Goal: Information Seeking & Learning: Learn about a topic

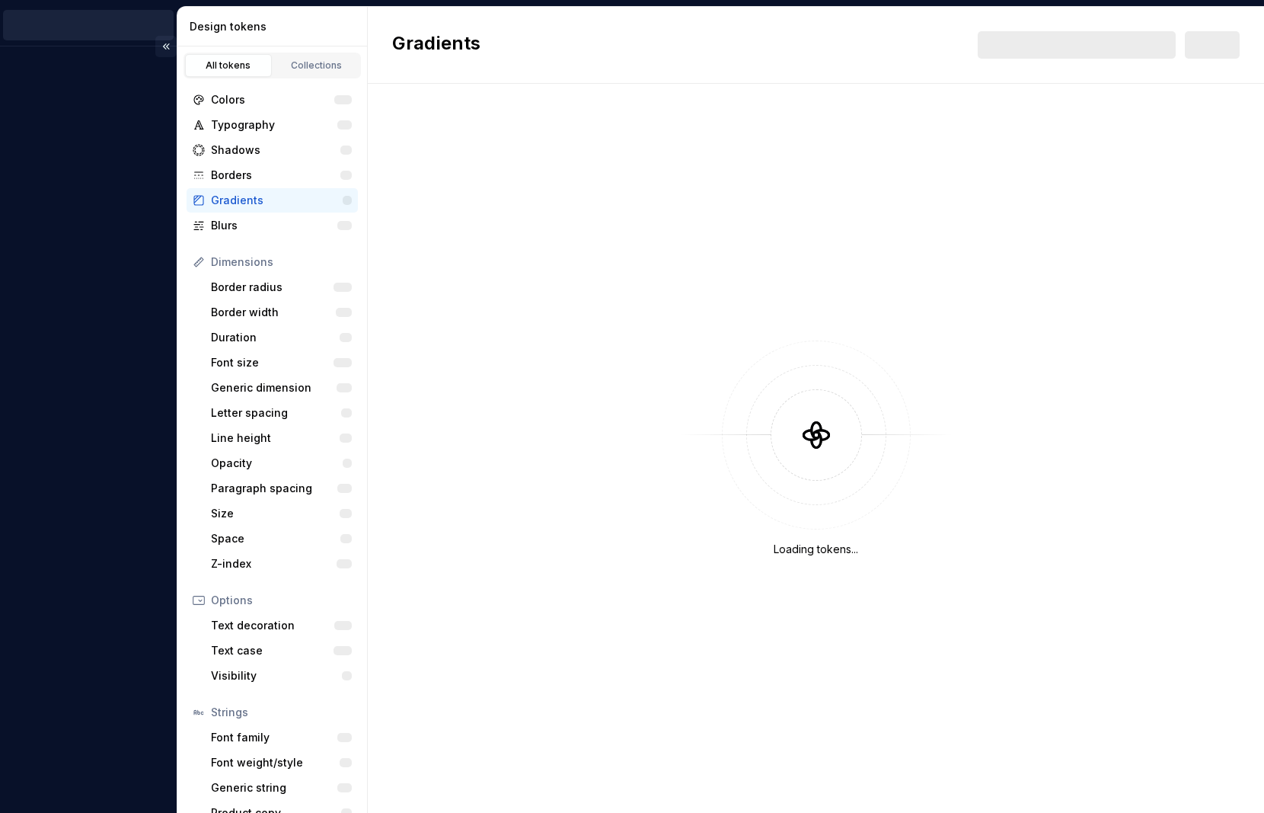
click at [163, 46] on button "Collapse sidebar" at bounding box center [165, 46] width 21 height 21
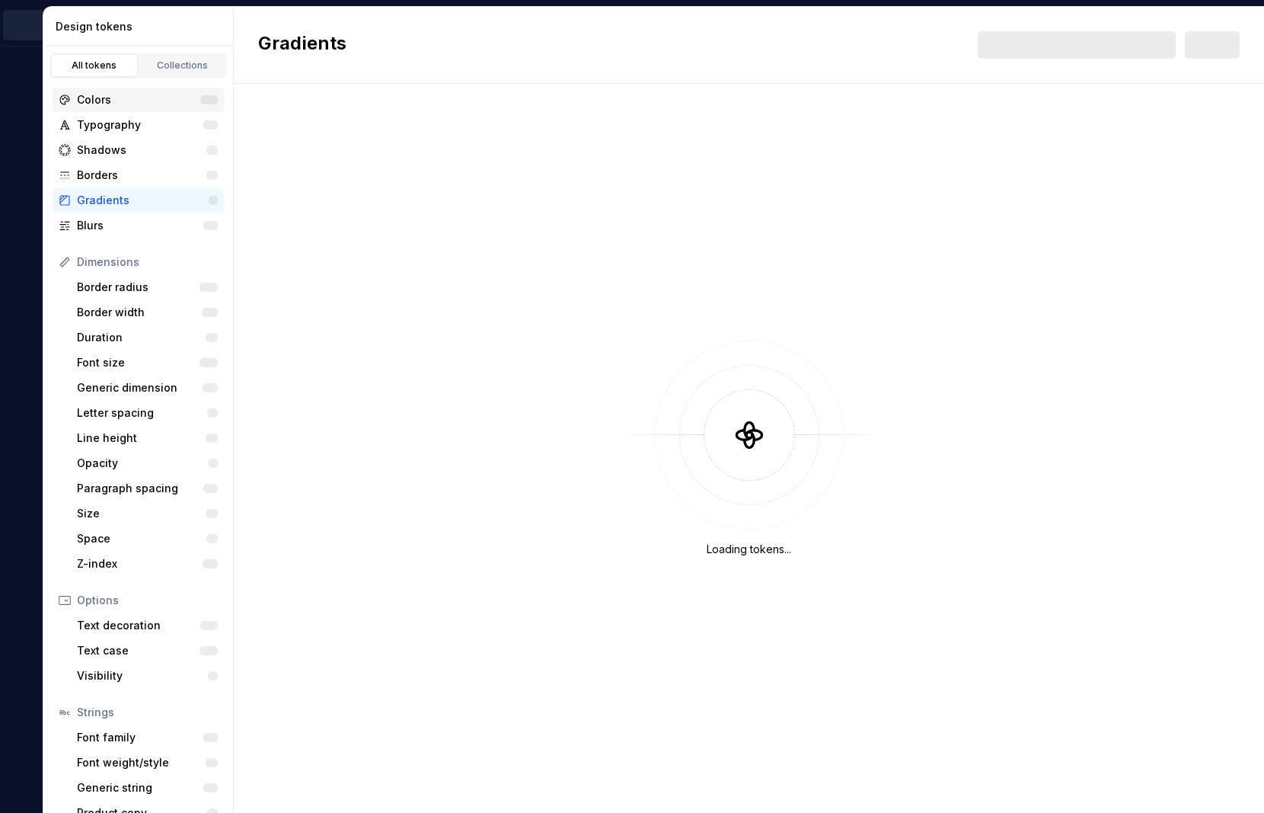
click at [109, 98] on div "Colors" at bounding box center [138, 99] width 123 height 15
click at [19, 98] on icon "Design tokens" at bounding box center [20, 102] width 8 height 10
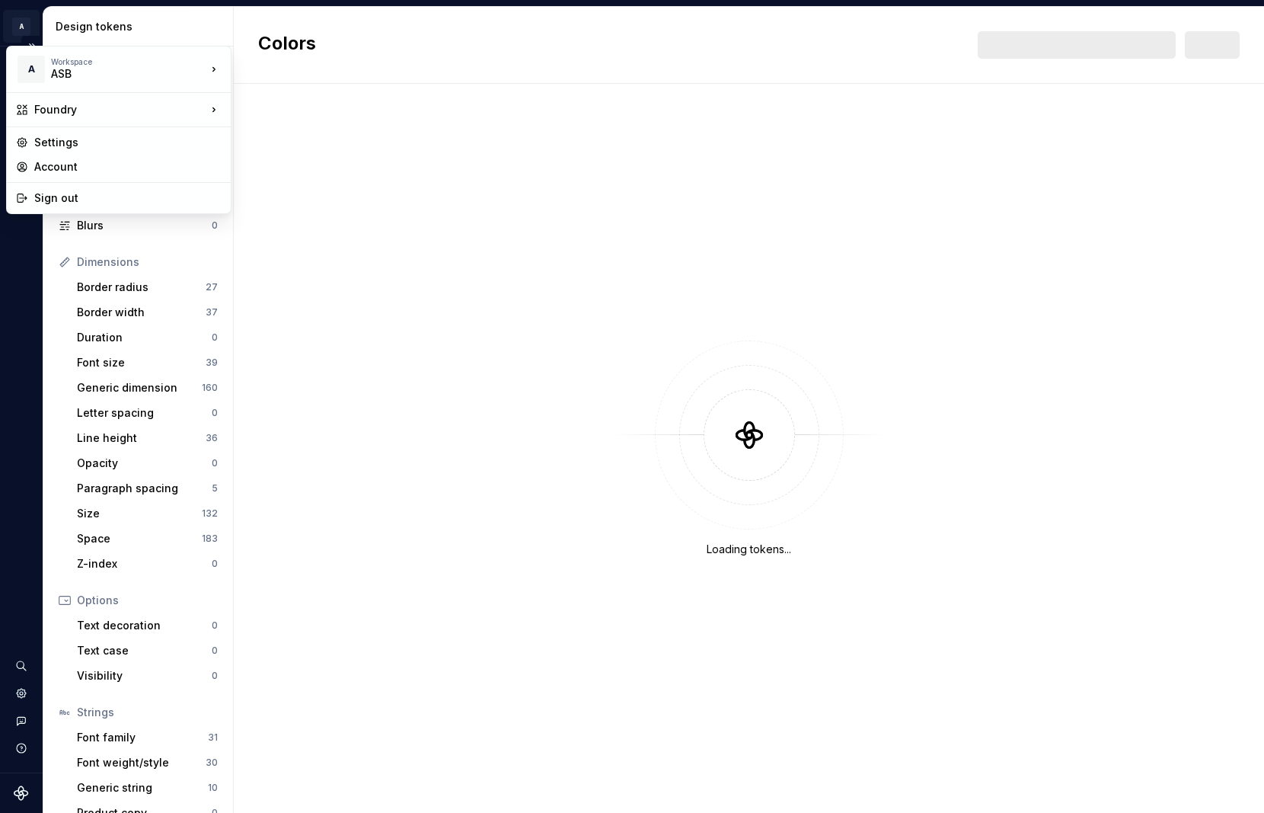
click at [18, 29] on html "A Foundry AZ Design system data Design tokens All tokens Collections Colors 389…" at bounding box center [632, 406] width 1264 height 813
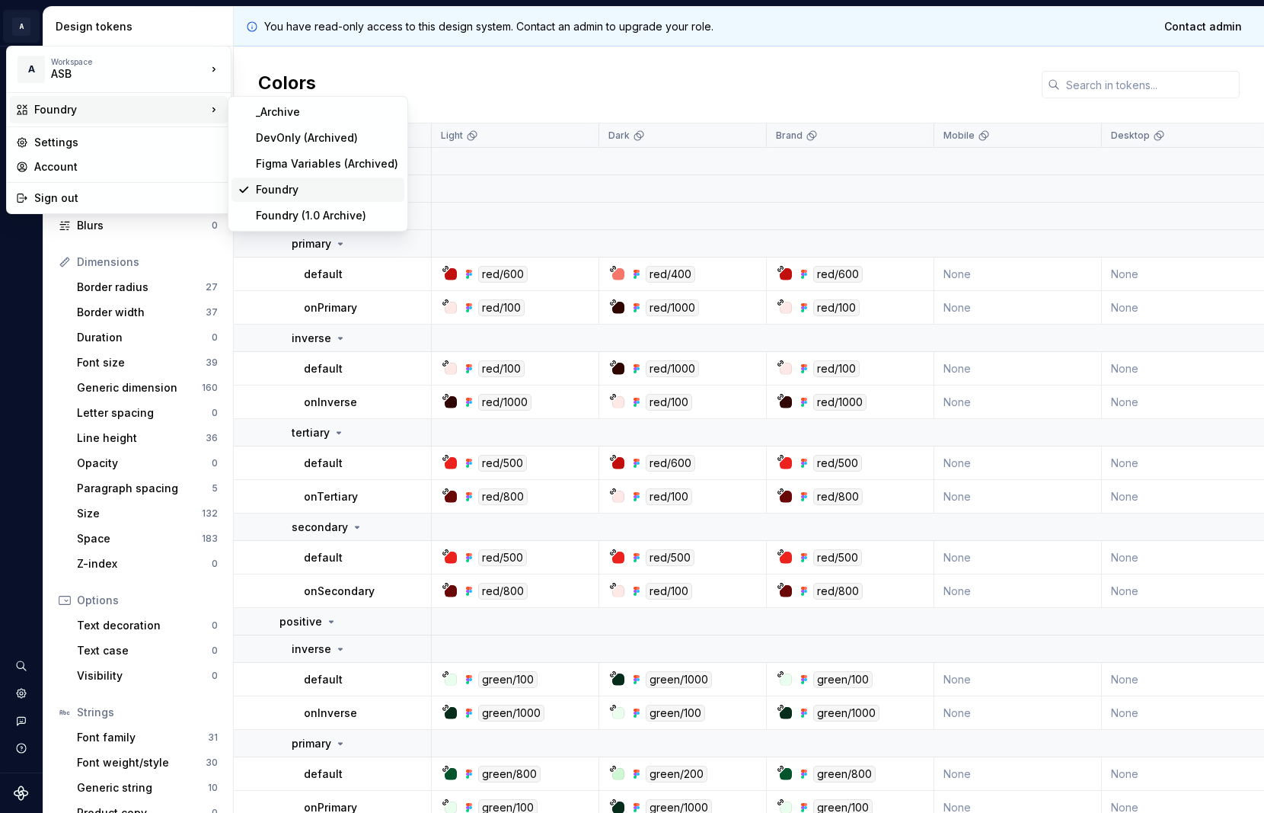
click at [295, 187] on div "Foundry" at bounding box center [327, 189] width 142 height 15
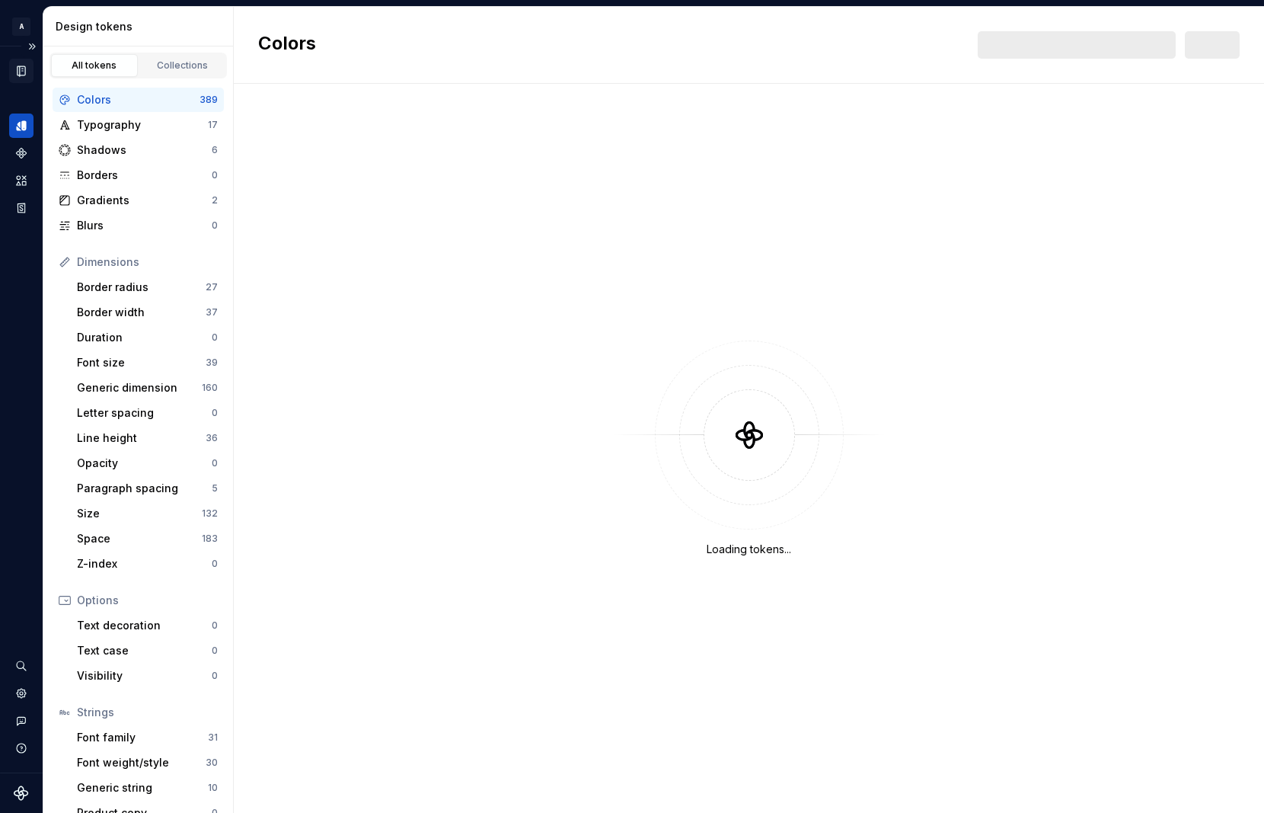
click at [18, 71] on icon "Documentation" at bounding box center [21, 71] width 14 height 14
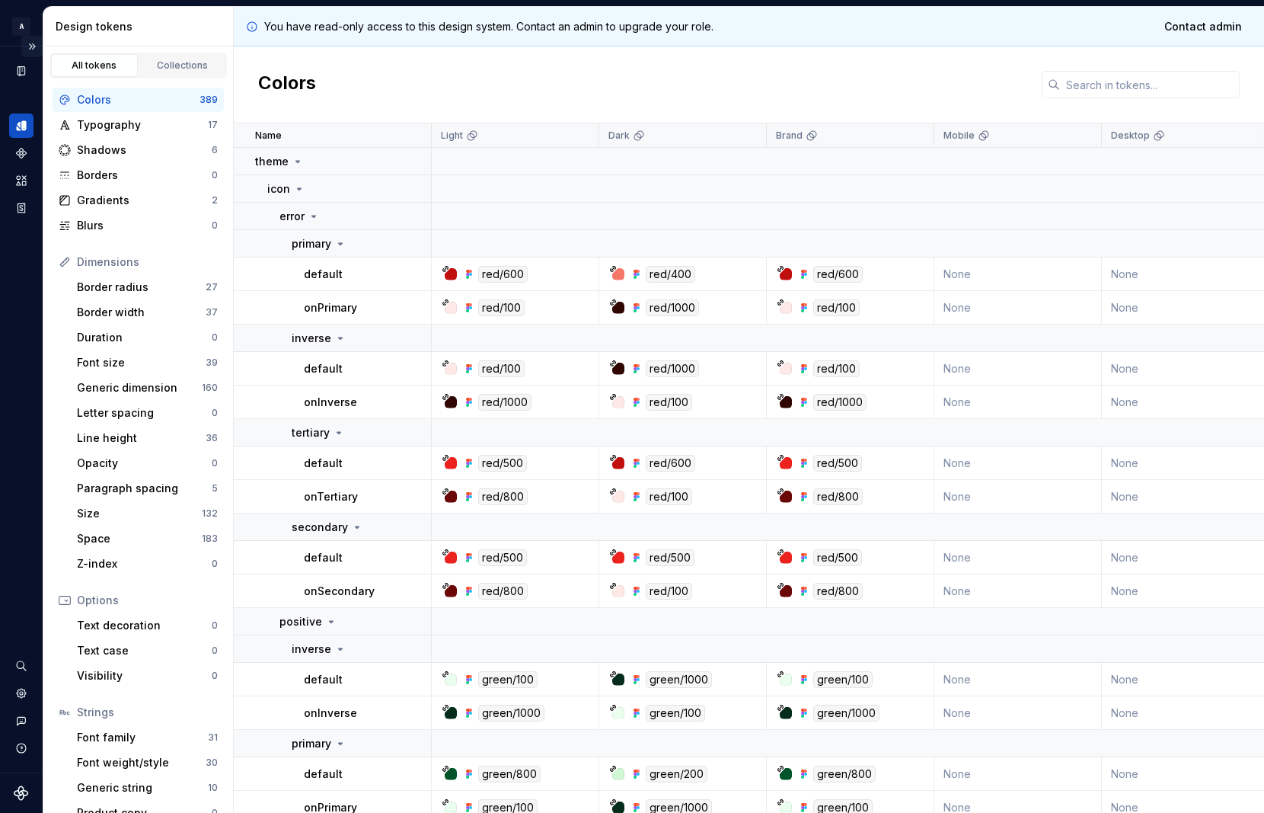
click at [34, 50] on button "Expand sidebar" at bounding box center [31, 46] width 21 height 21
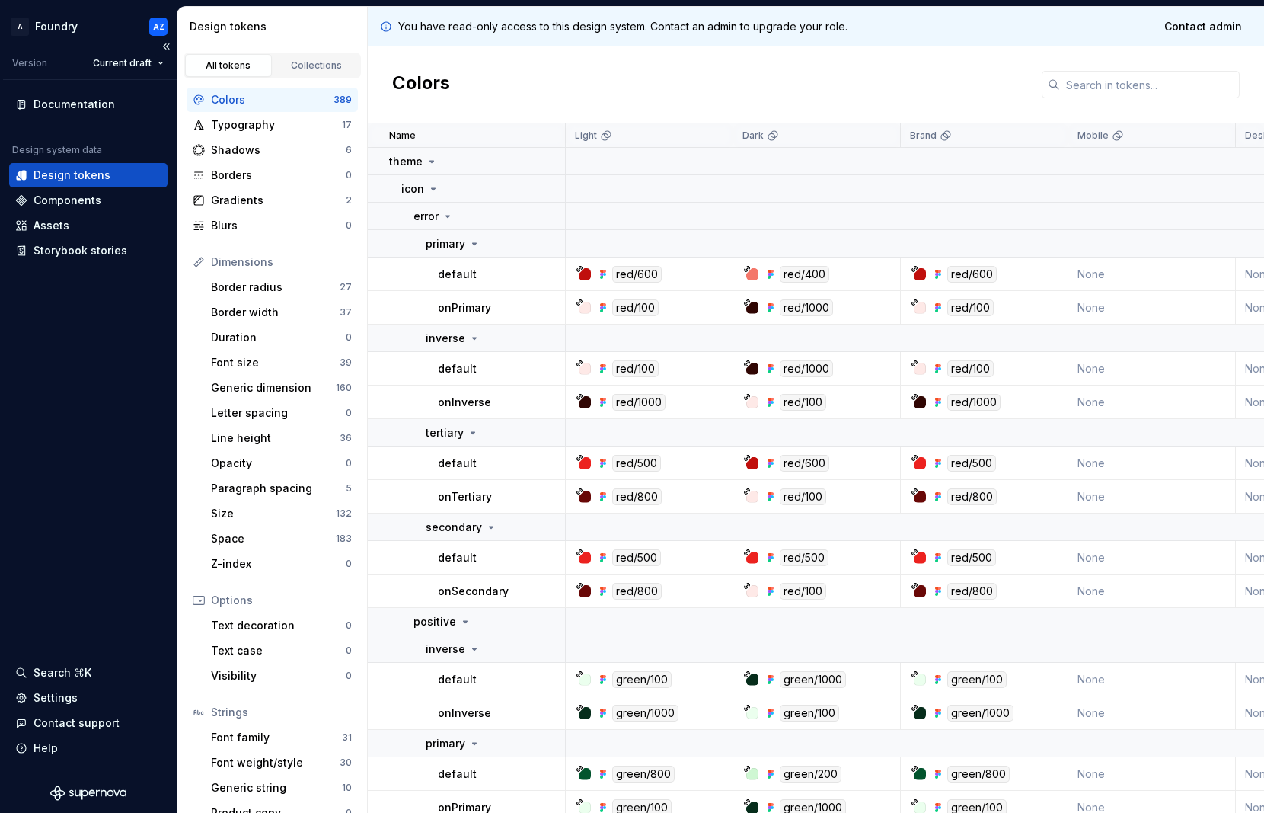
click at [72, 169] on div "Design tokens" at bounding box center [72, 175] width 77 height 15
click at [145, 68] on html "A Foundry AZ Version Current draft Documentation Design system data Design toke…" at bounding box center [632, 406] width 1264 height 813
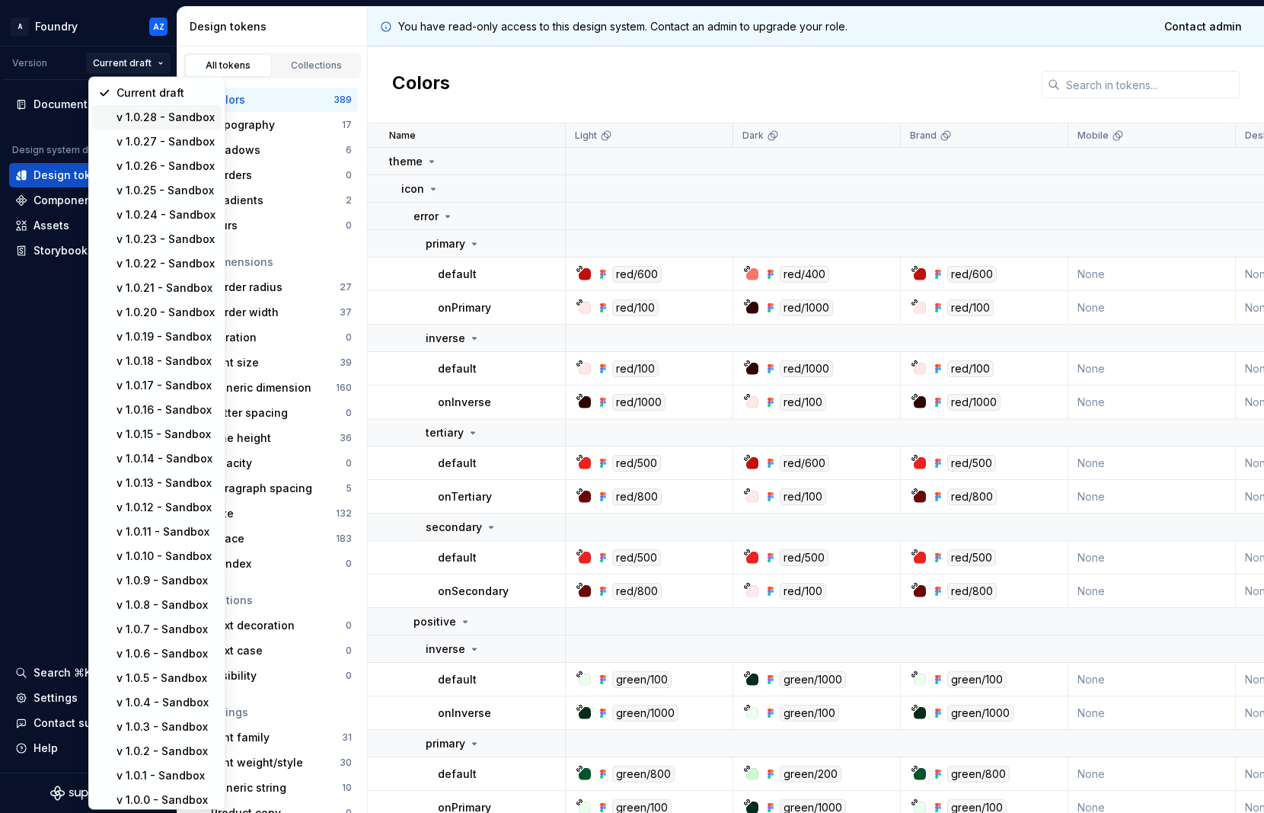
click at [151, 114] on div "v 1.0.28 - Sandbox" at bounding box center [166, 117] width 99 height 15
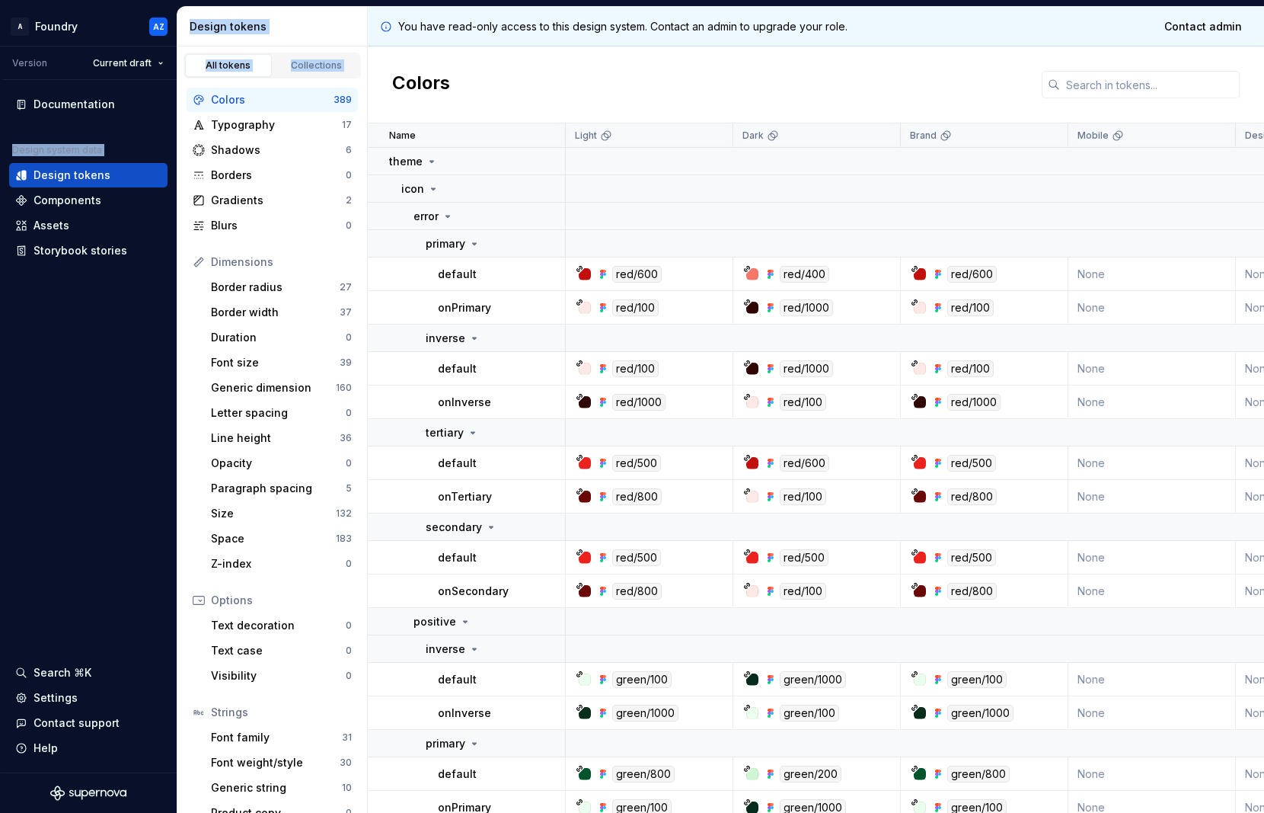
drag, startPoint x: 176, startPoint y: 78, endPoint x: 197, endPoint y: 79, distance: 21.3
click at [197, 79] on div "A Foundry AZ Version Current draft Documentation Design system data Design toke…" at bounding box center [632, 406] width 1264 height 813
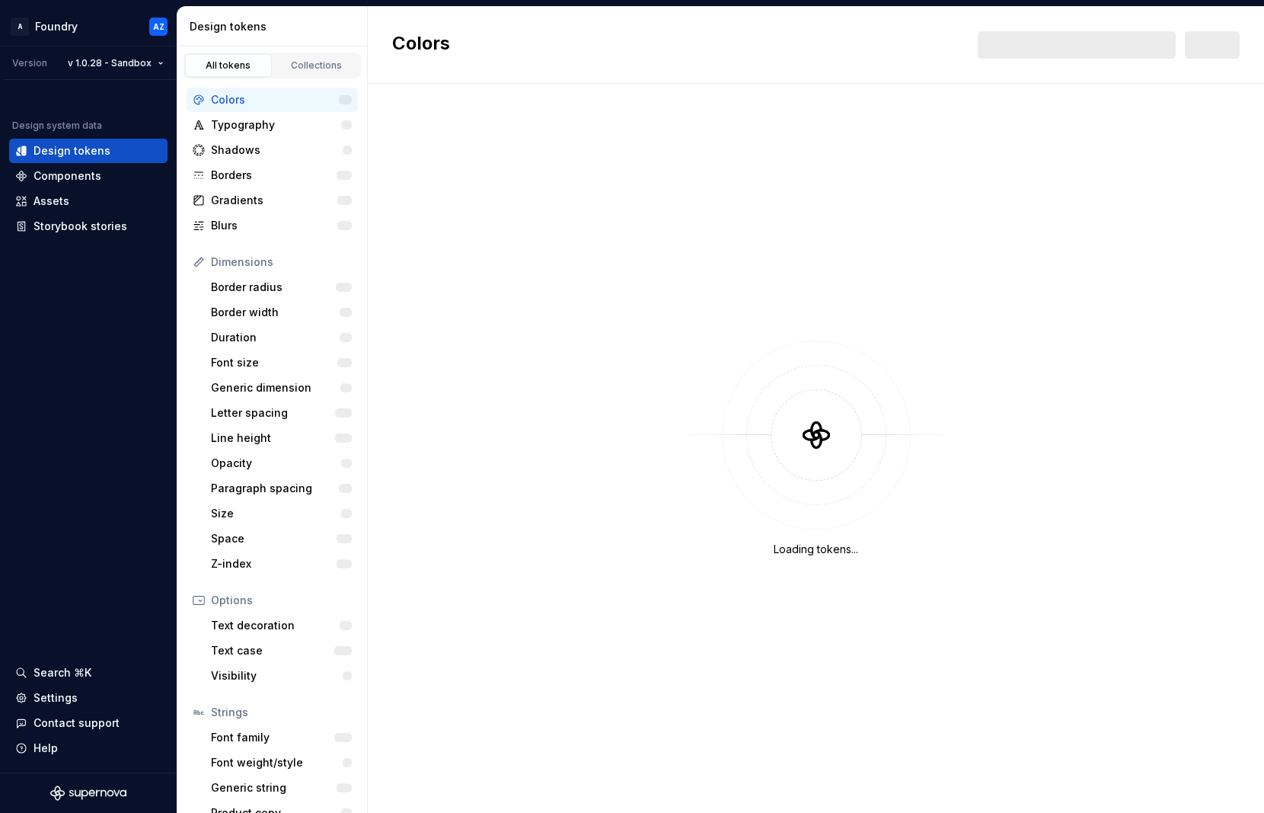
click at [514, 39] on div "Colors New" at bounding box center [816, 45] width 897 height 77
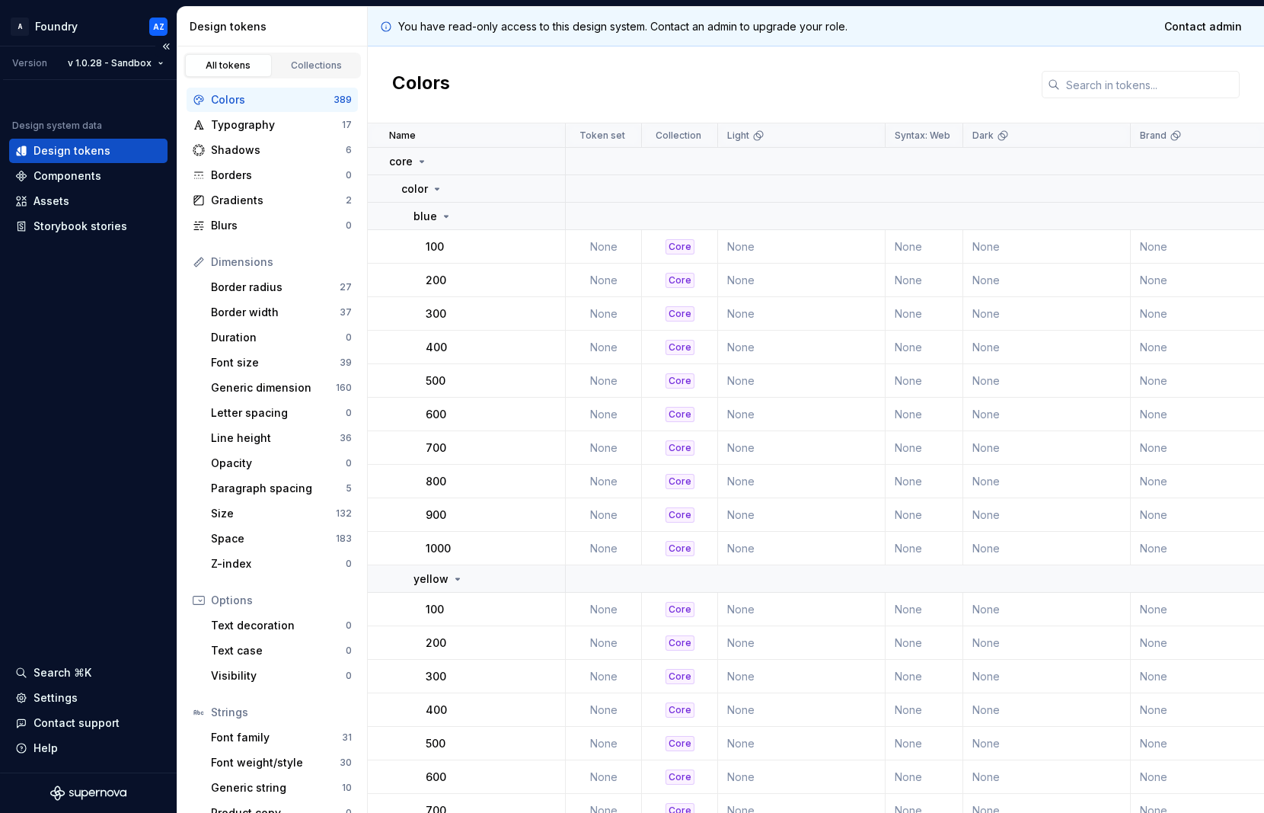
click at [102, 253] on div "Design system data Design tokens Components Assets Storybook stories Search ⌘K …" at bounding box center [88, 426] width 177 height 692
click at [130, 62] on html "A Foundry AZ Version v 1.0.28 - Sandbox Design system data Design tokens Compon…" at bounding box center [632, 406] width 1264 height 813
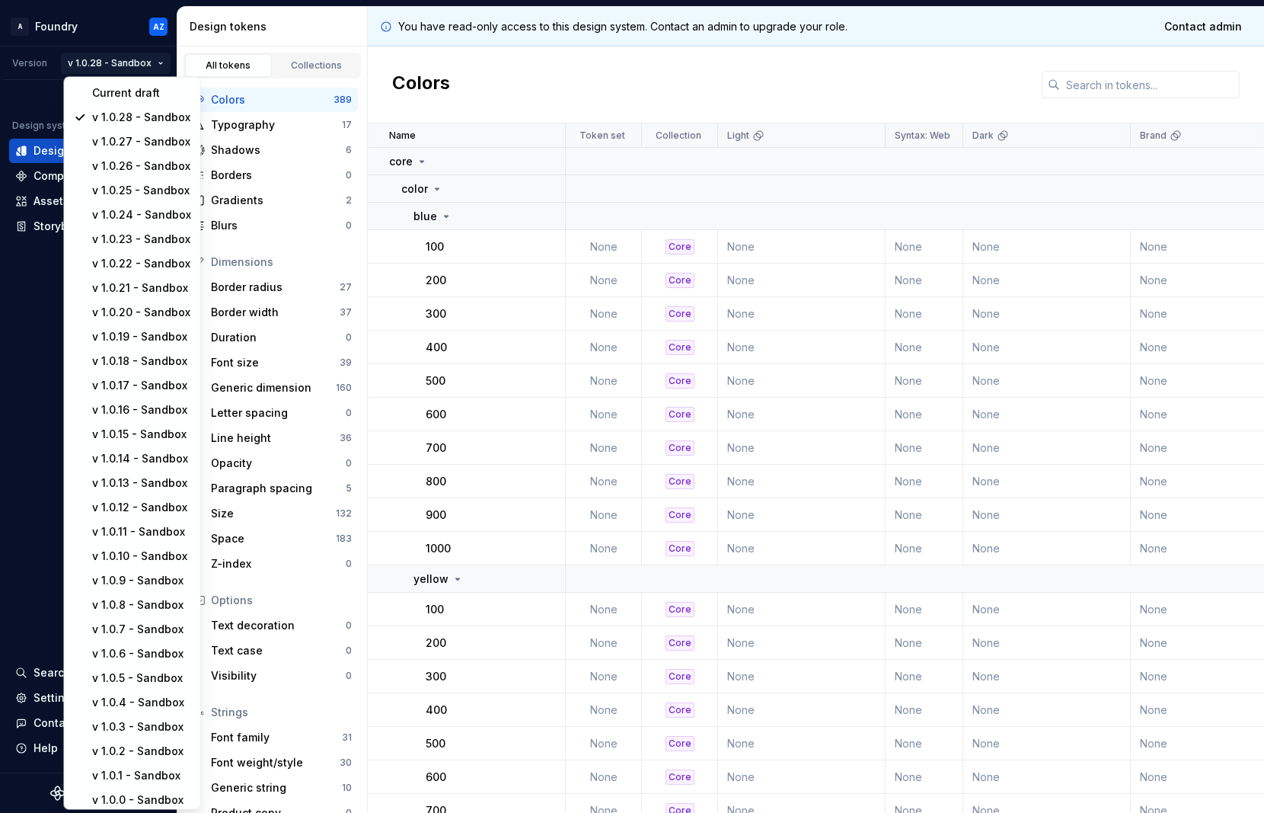
click at [35, 261] on html "A Foundry AZ Version v 1.0.28 - Sandbox Design system data Design tokens Compon…" at bounding box center [632, 406] width 1264 height 813
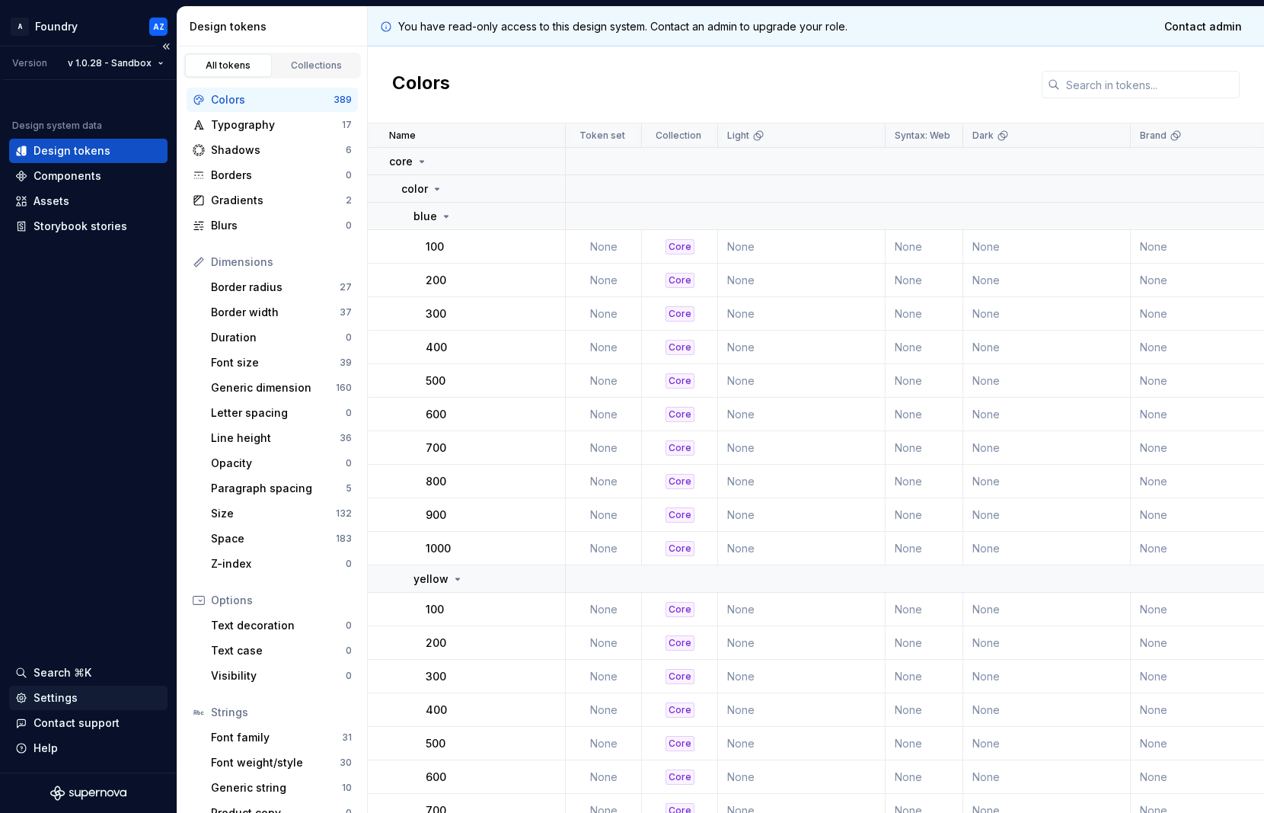
click at [64, 698] on div "Settings" at bounding box center [56, 697] width 44 height 15
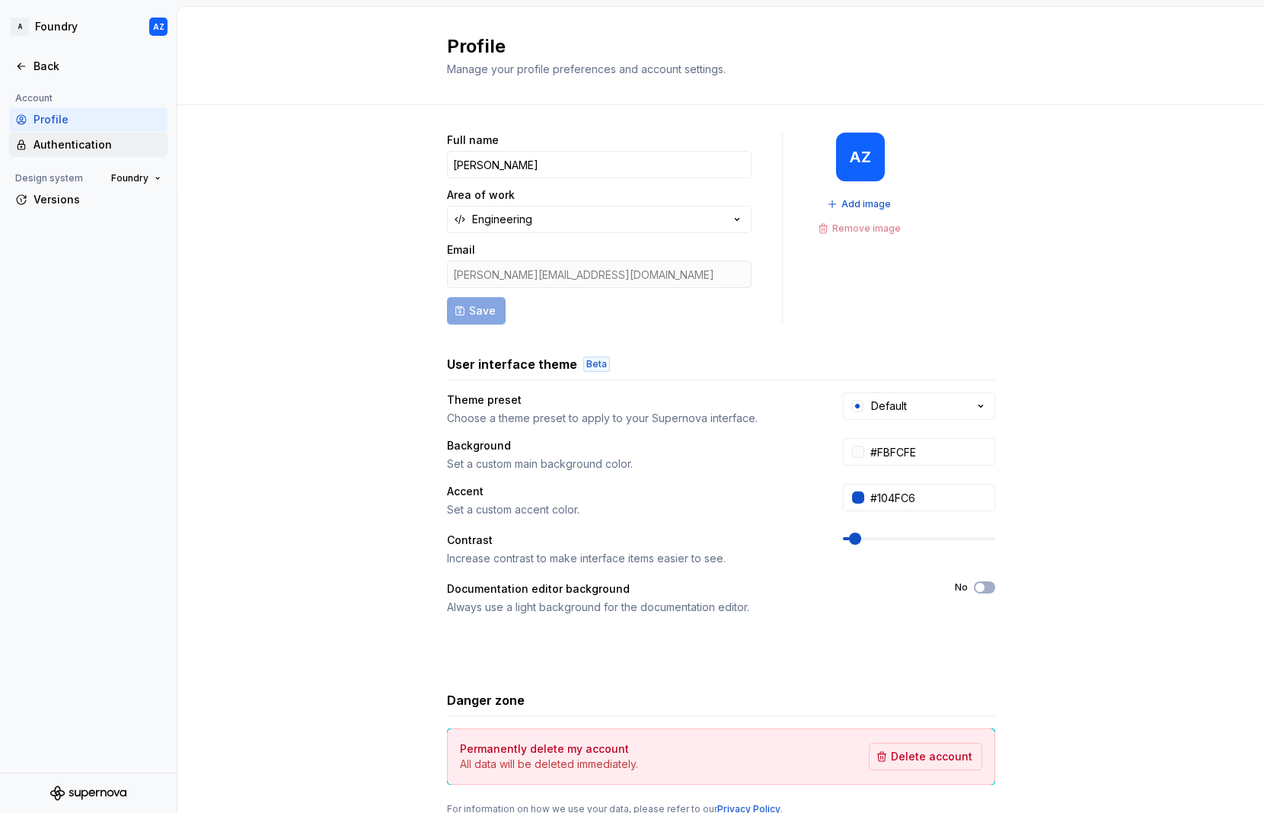
click at [66, 146] on div "Authentication" at bounding box center [98, 144] width 128 height 15
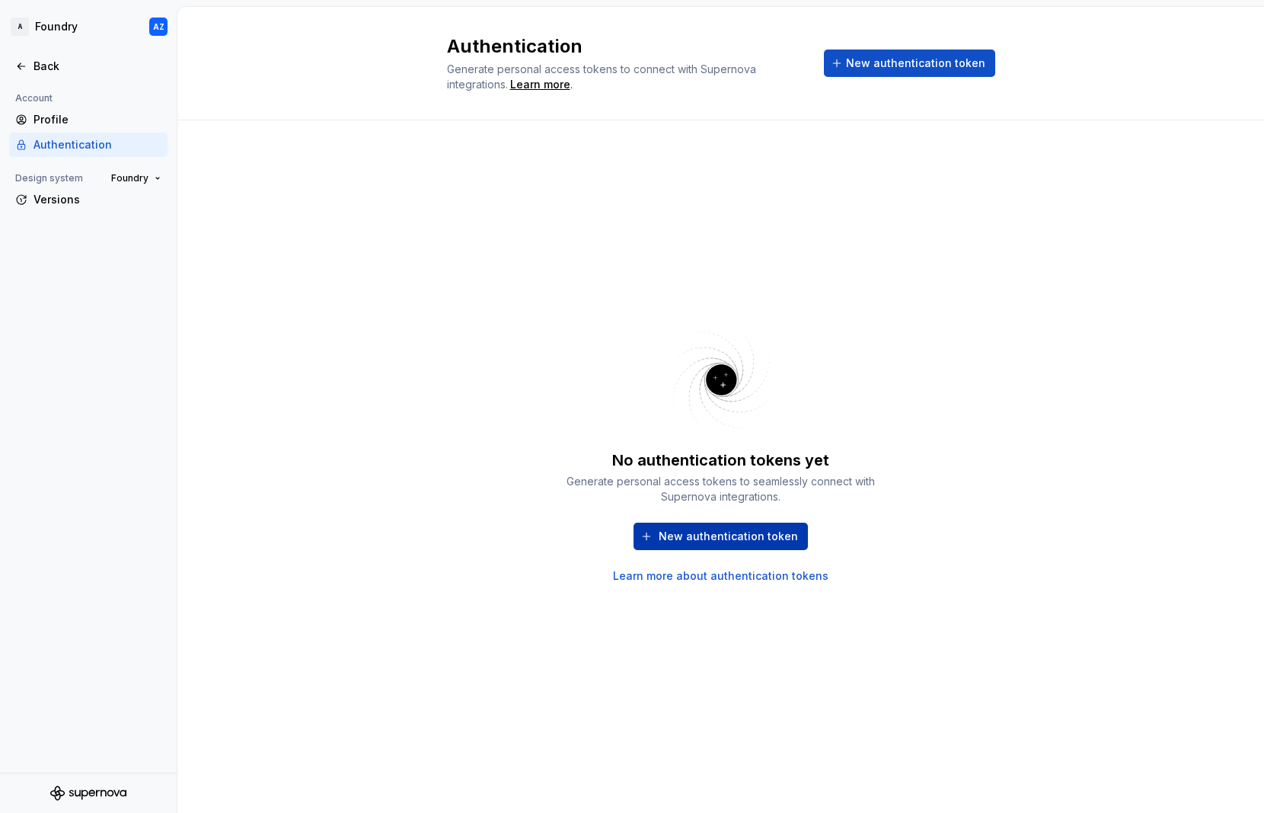
click at [761, 539] on span "New authentication token" at bounding box center [728, 536] width 139 height 15
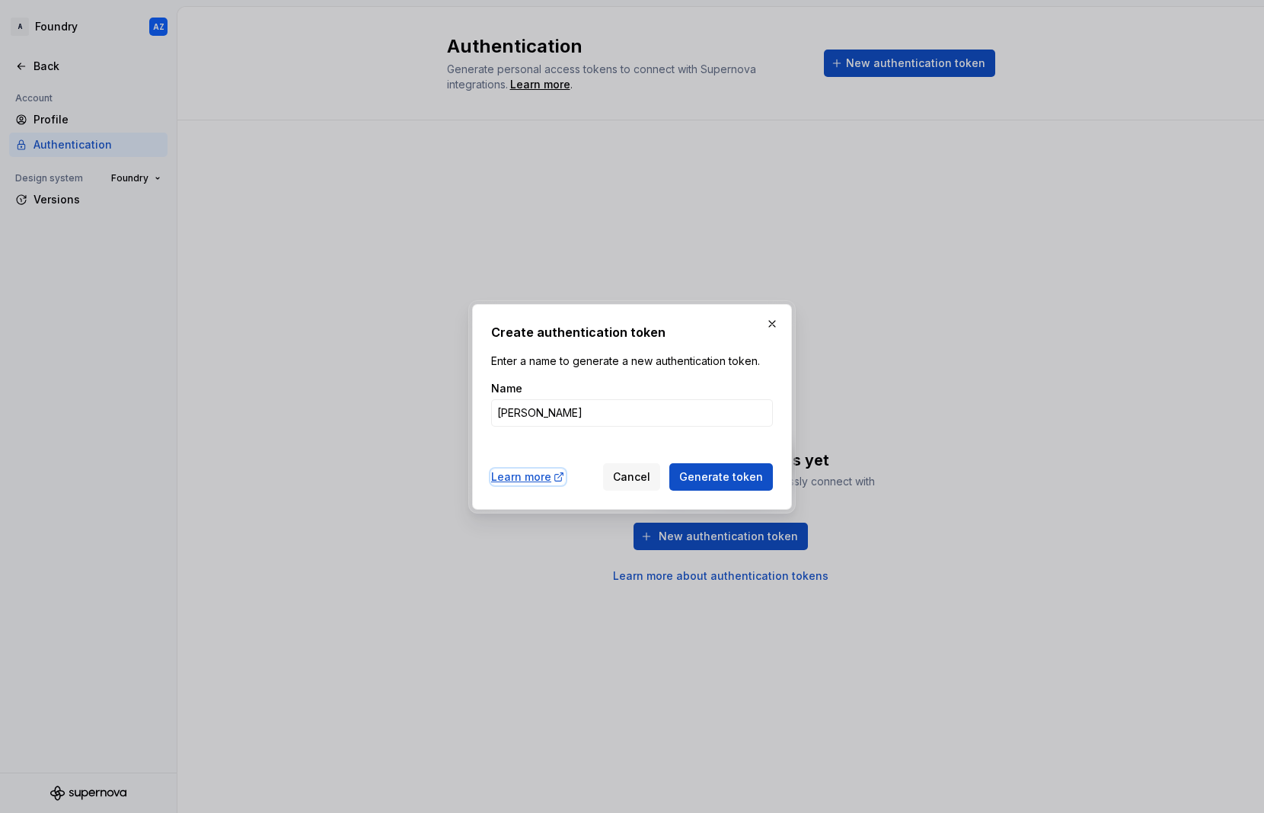
click at [531, 478] on div "Learn more" at bounding box center [528, 476] width 74 height 15
click at [561, 418] on input "[PERSON_NAME]" at bounding box center [632, 412] width 282 height 27
type input "[PERSON_NAME]-token"
click at [721, 481] on span "Generate token" at bounding box center [721, 476] width 84 height 15
click at [641, 414] on input "[PERSON_NAME]-token" at bounding box center [632, 412] width 282 height 27
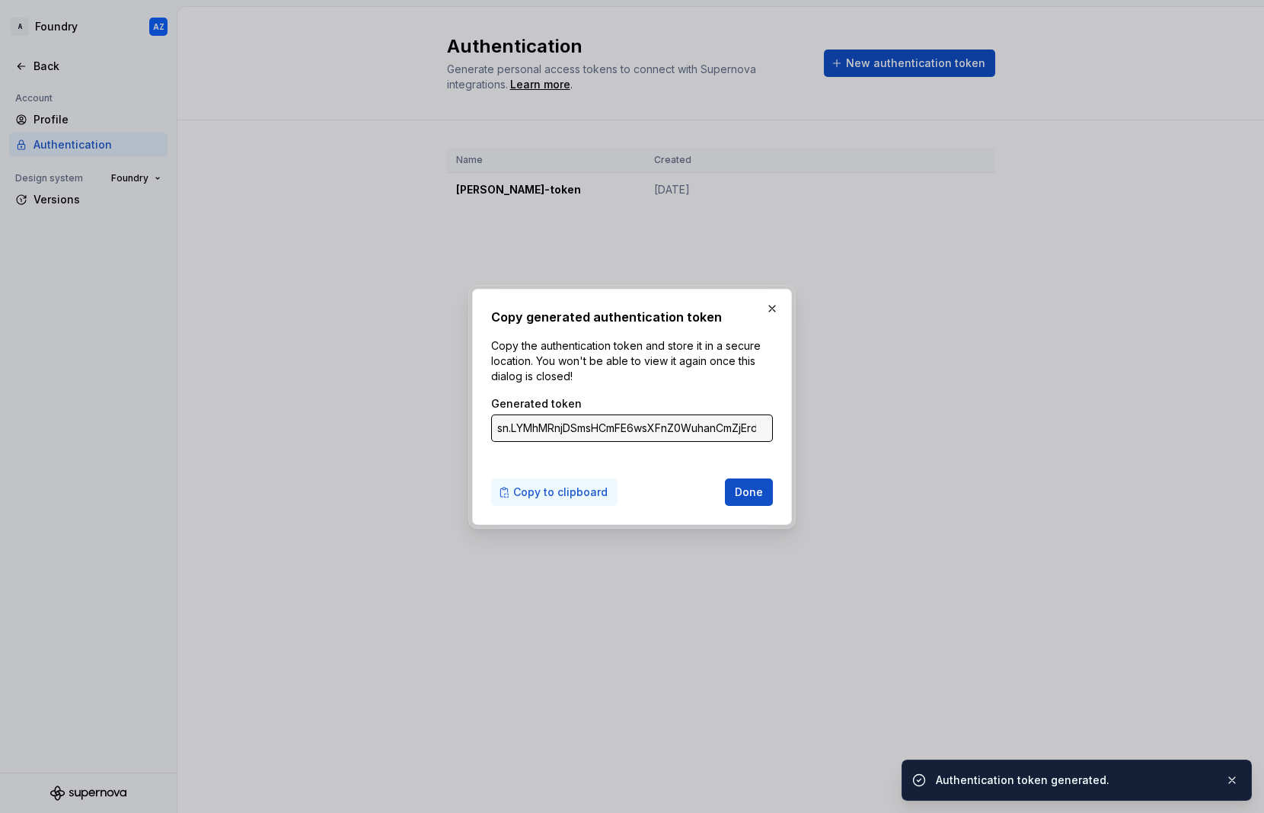
click at [561, 492] on span "Copy to clipboard" at bounding box center [560, 491] width 94 height 15
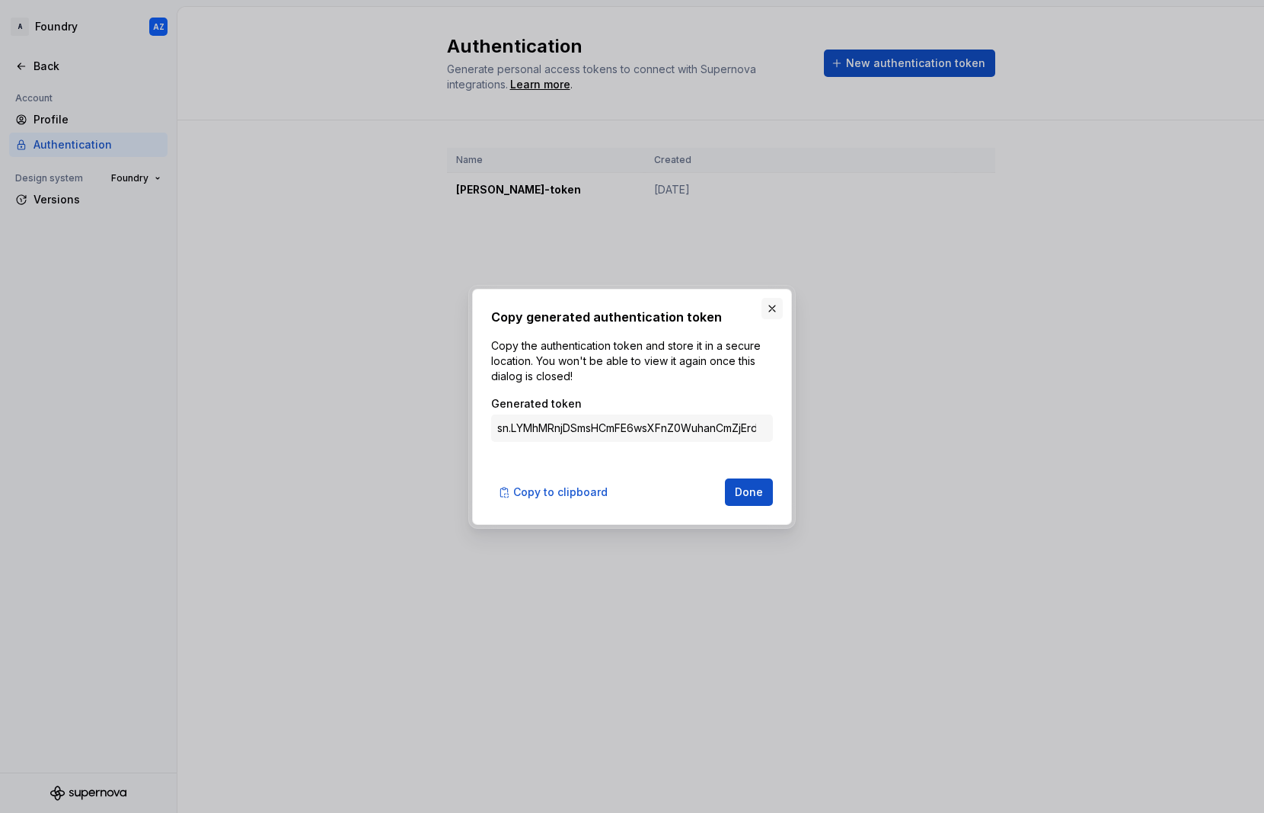
click at [772, 309] on button "button" at bounding box center [772, 308] width 21 height 21
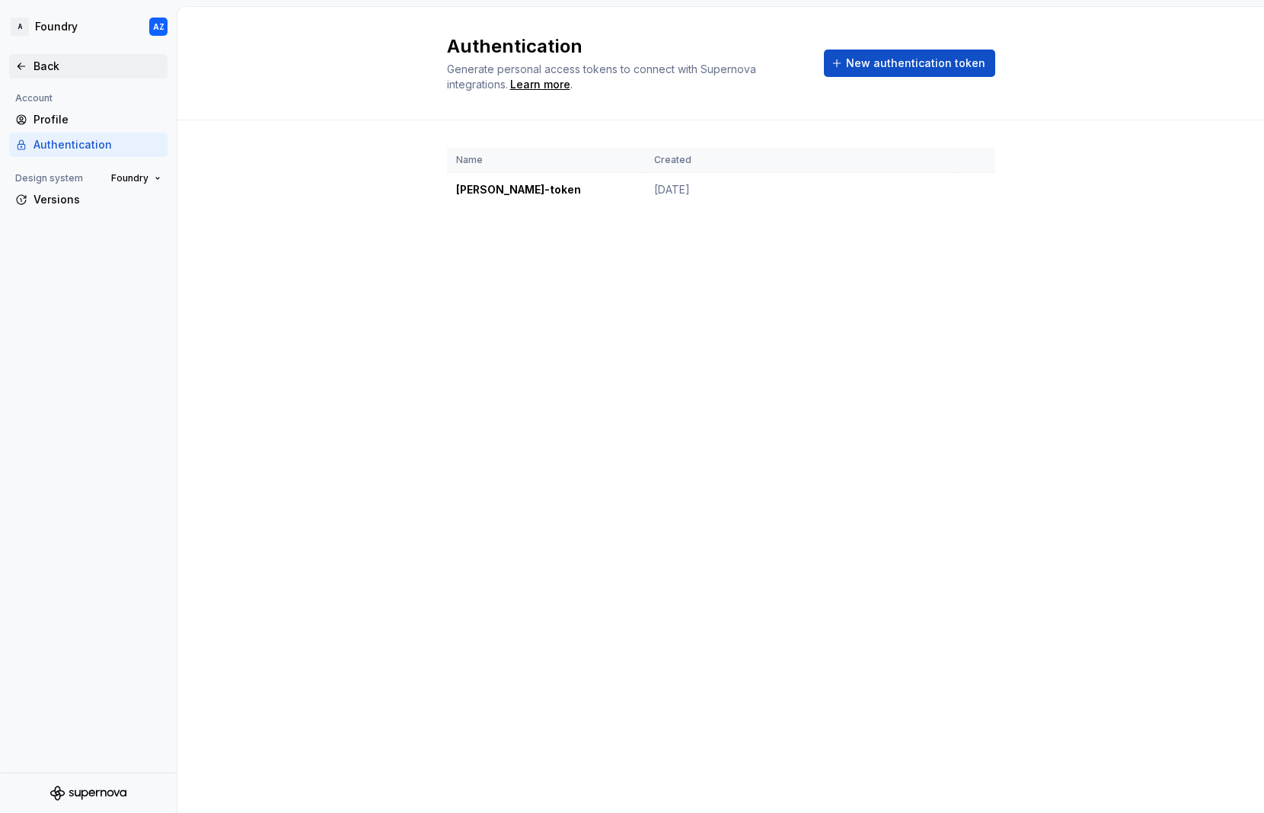
click at [51, 68] on div "Back" at bounding box center [98, 66] width 128 height 15
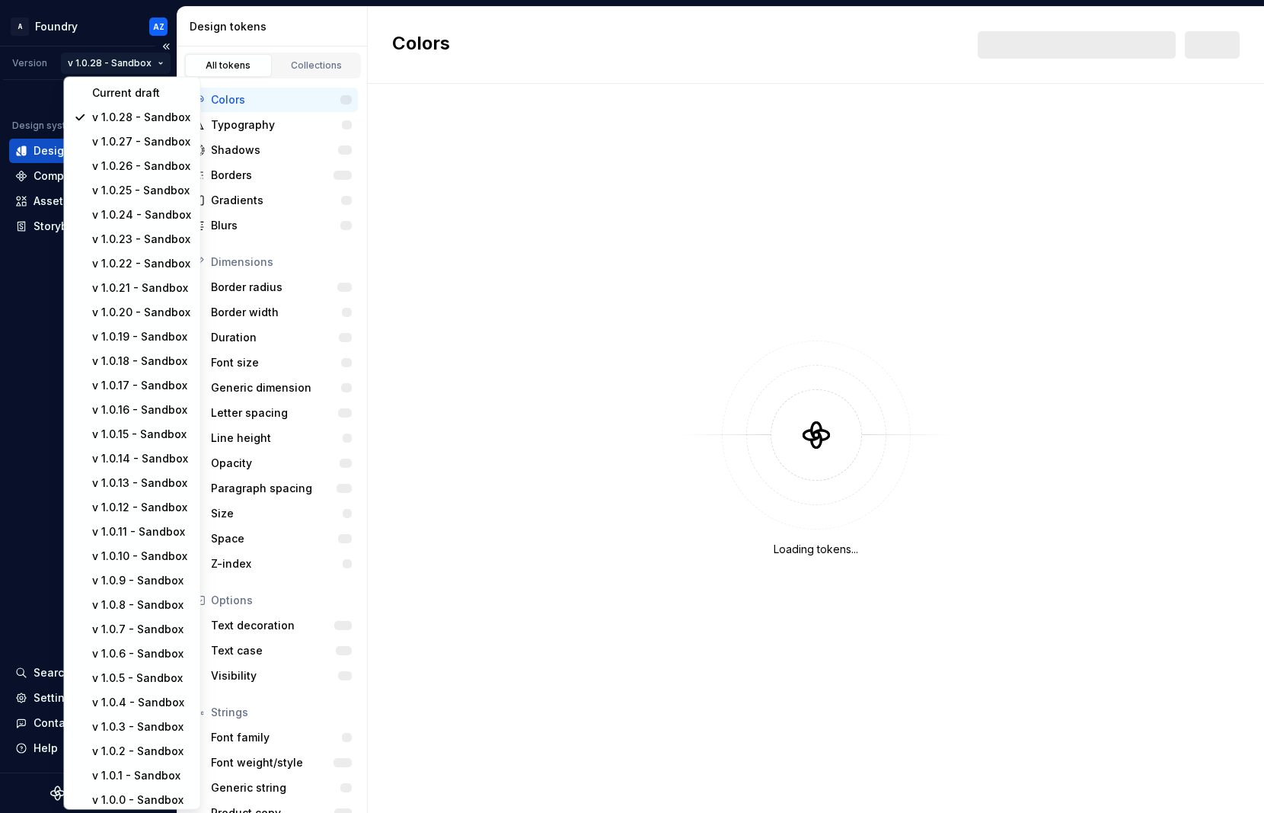
click at [136, 64] on html "A Foundry AZ Version v 1.0.28 - Sandbox Design system data Design tokens Compon…" at bounding box center [632, 406] width 1264 height 813
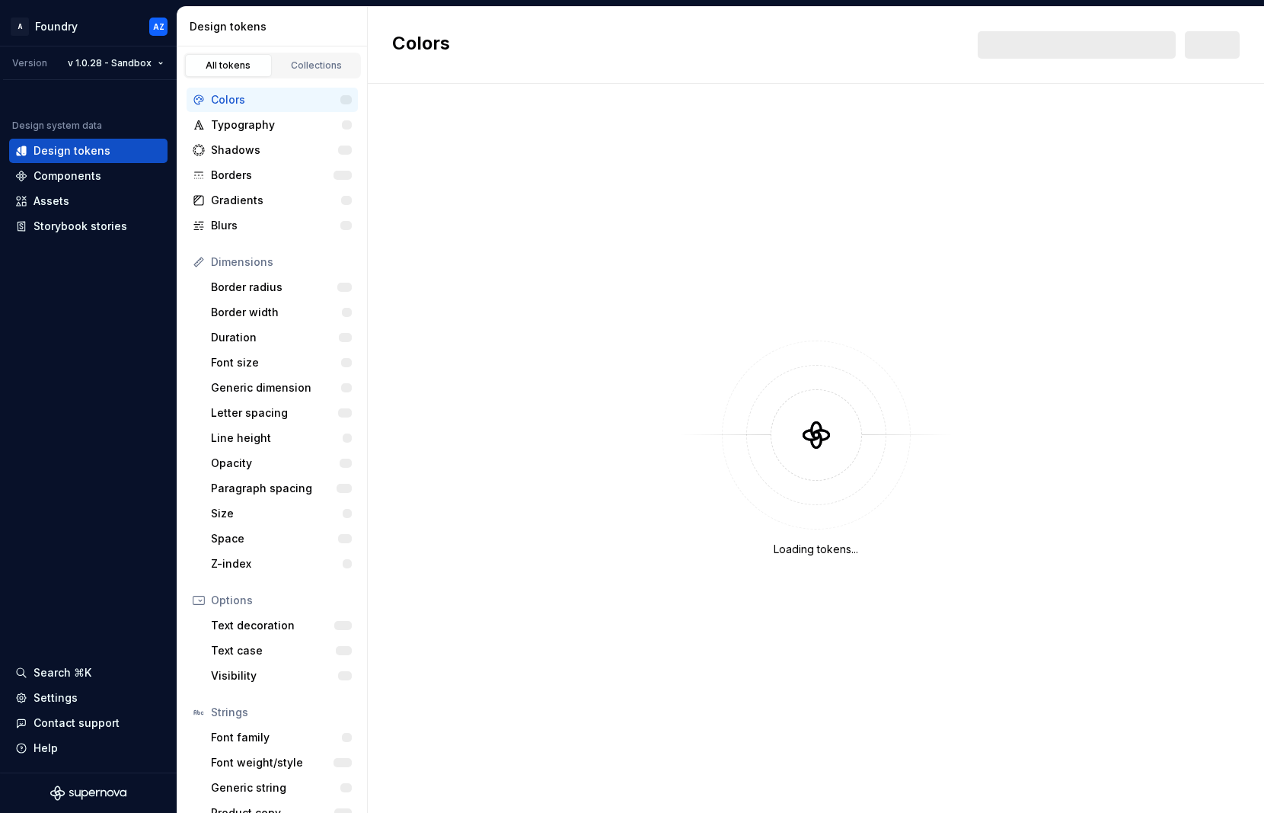
drag, startPoint x: 594, startPoint y: 197, endPoint x: 522, endPoint y: 202, distance: 72.6
click at [594, 197] on html "A Foundry AZ Version v 1.0.28 - Sandbox Design system data Design tokens Compon…" at bounding box center [632, 406] width 1264 height 813
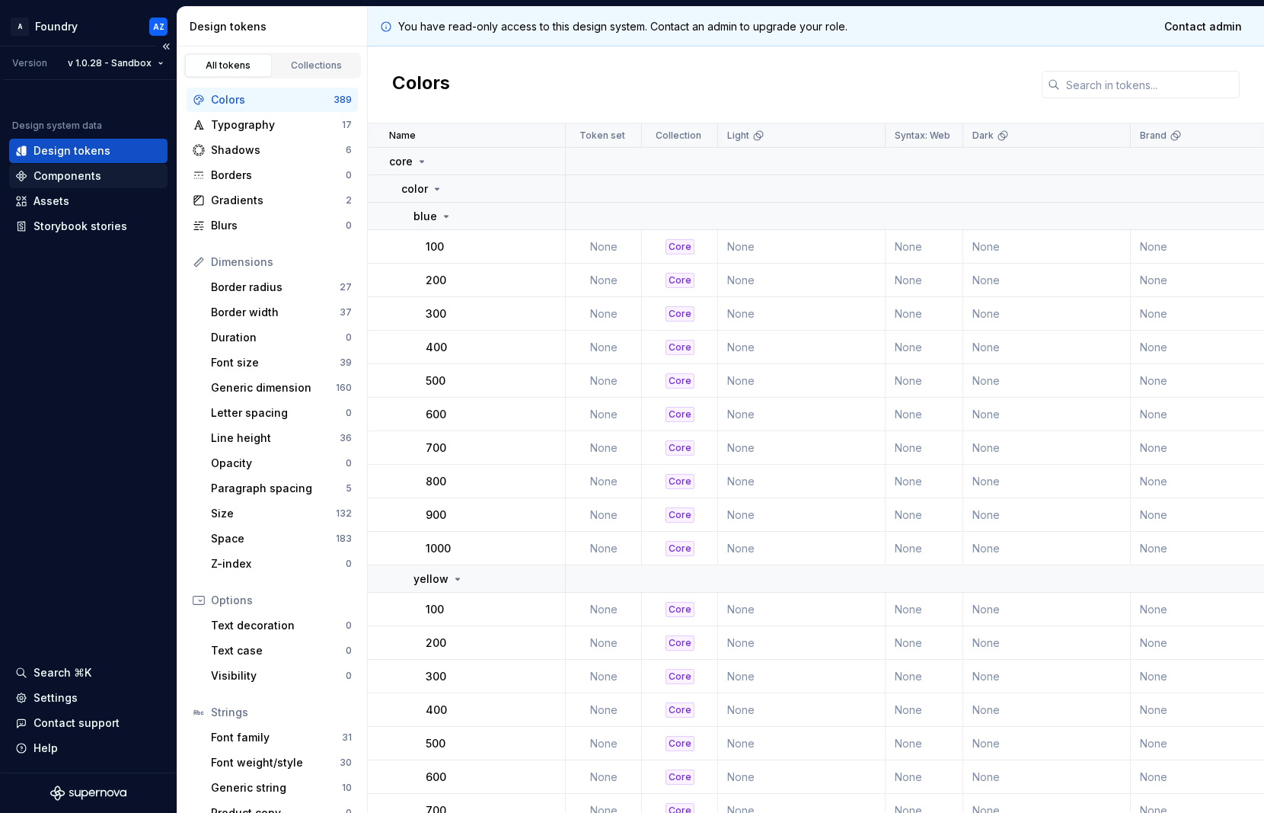
click at [91, 175] on div "Components" at bounding box center [68, 175] width 68 height 15
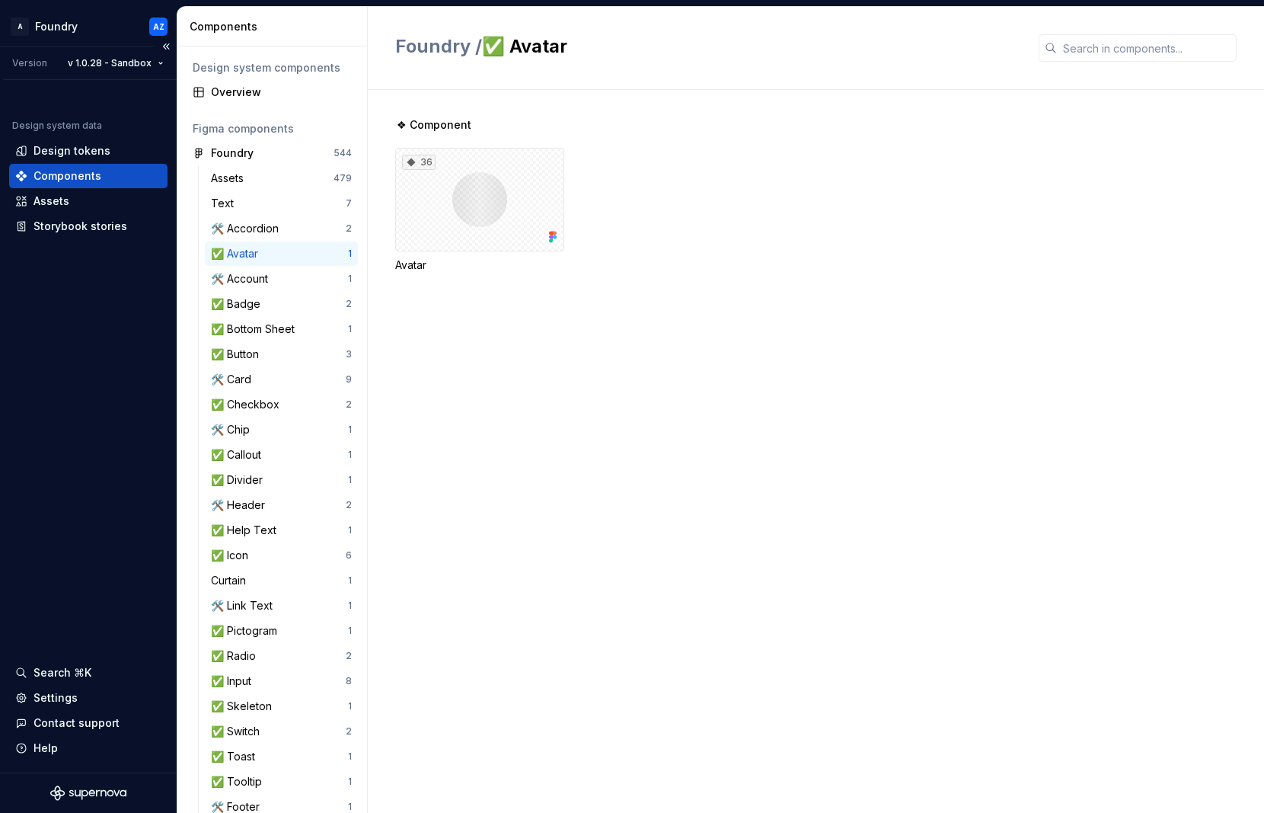
drag, startPoint x: 58, startPoint y: 174, endPoint x: 65, endPoint y: 179, distance: 8.7
click at [58, 174] on div "Components" at bounding box center [68, 175] width 68 height 15
click at [249, 506] on div "🛠️ Header" at bounding box center [241, 504] width 60 height 15
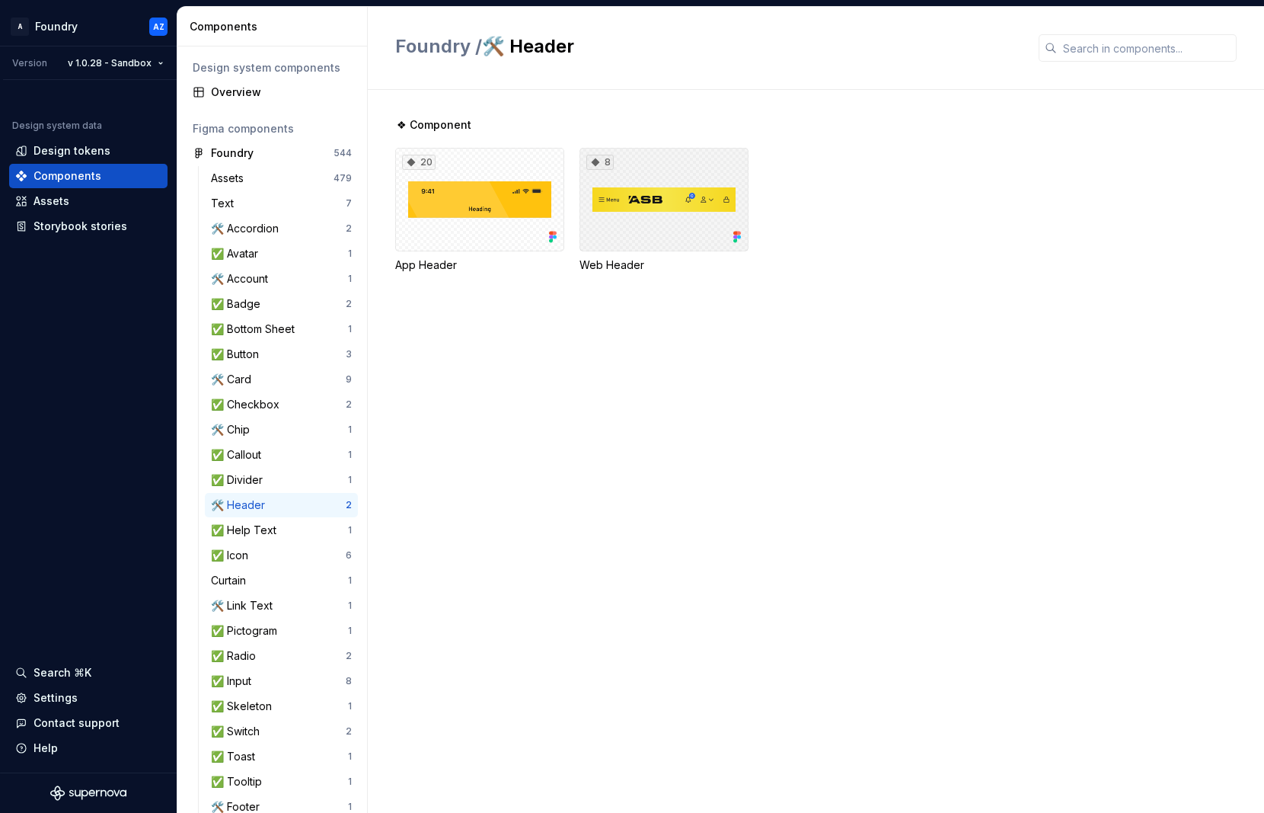
click at [638, 215] on div "8" at bounding box center [664, 200] width 169 height 104
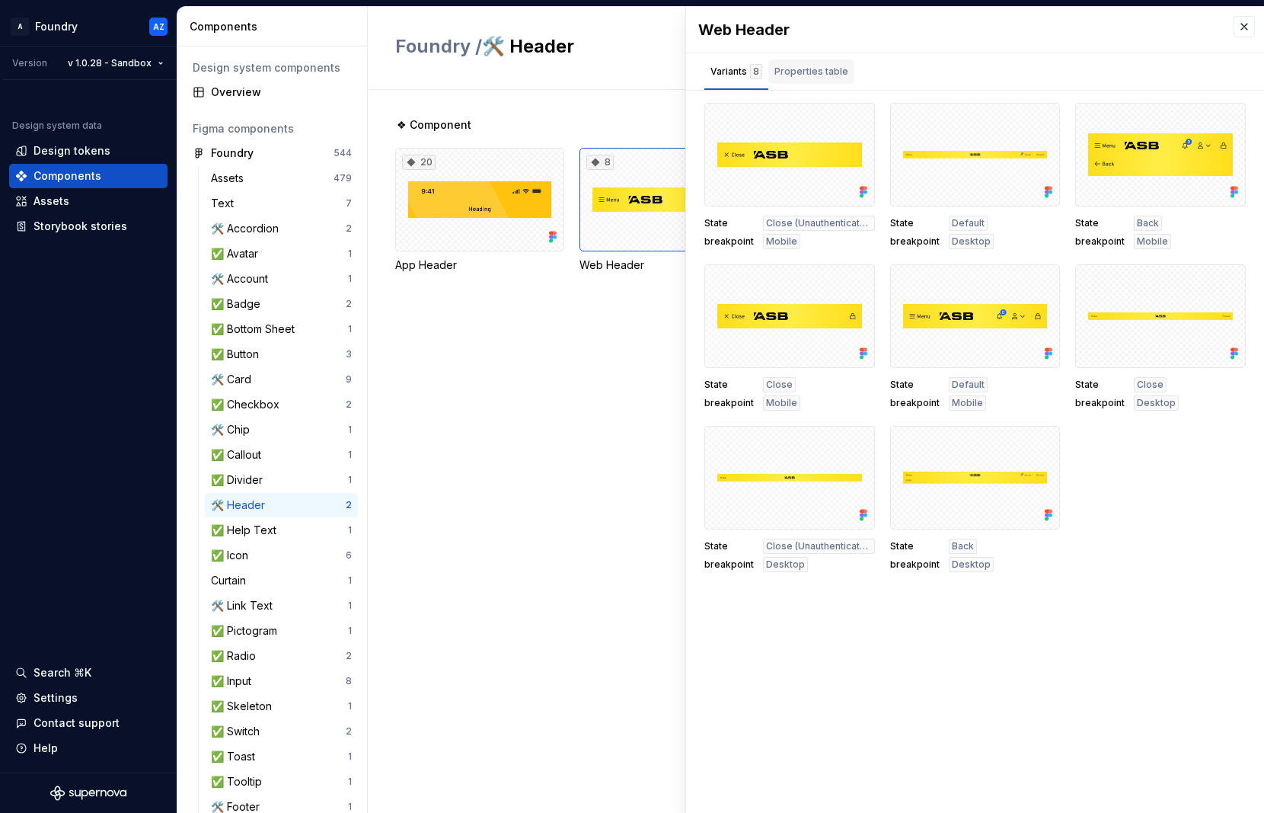
click at [801, 74] on div "Properties table" at bounding box center [812, 71] width 74 height 15
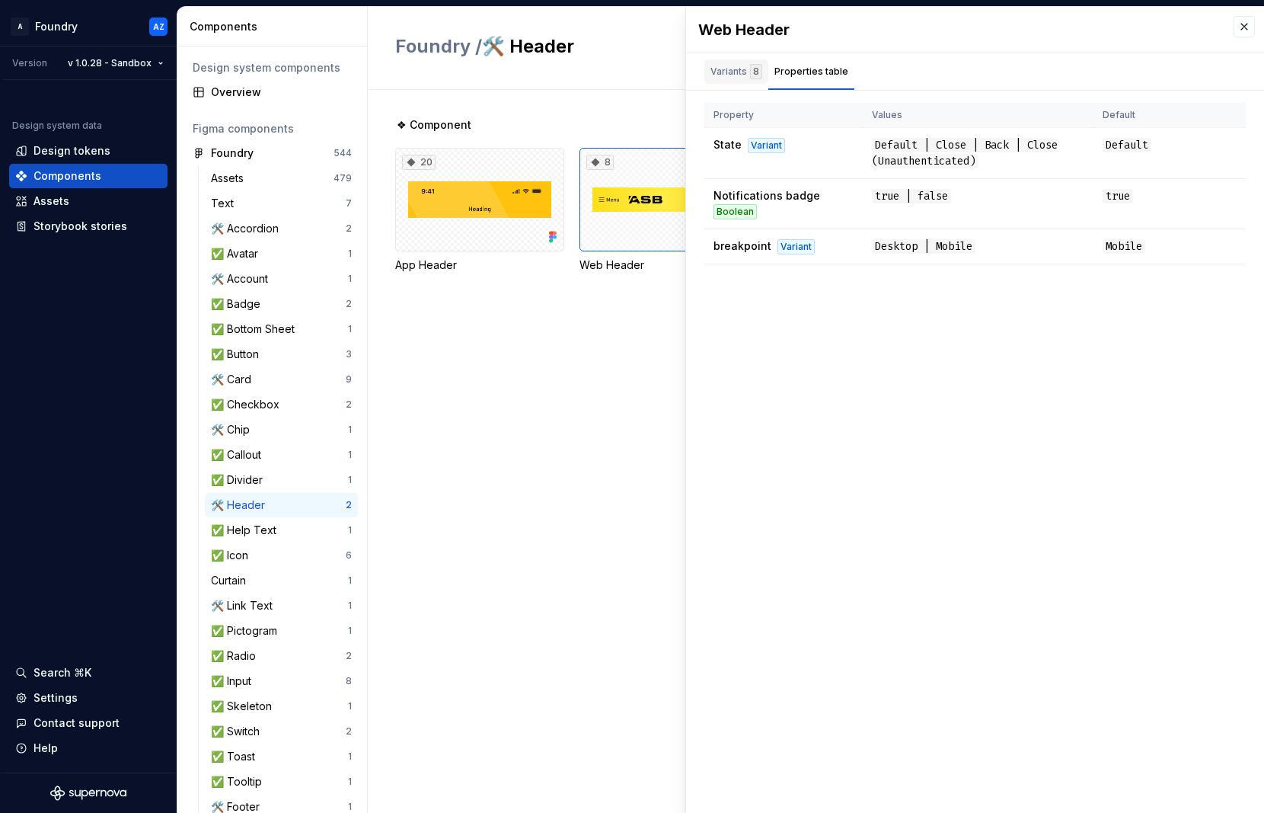
click at [731, 70] on div "Variants 8" at bounding box center [737, 71] width 52 height 15
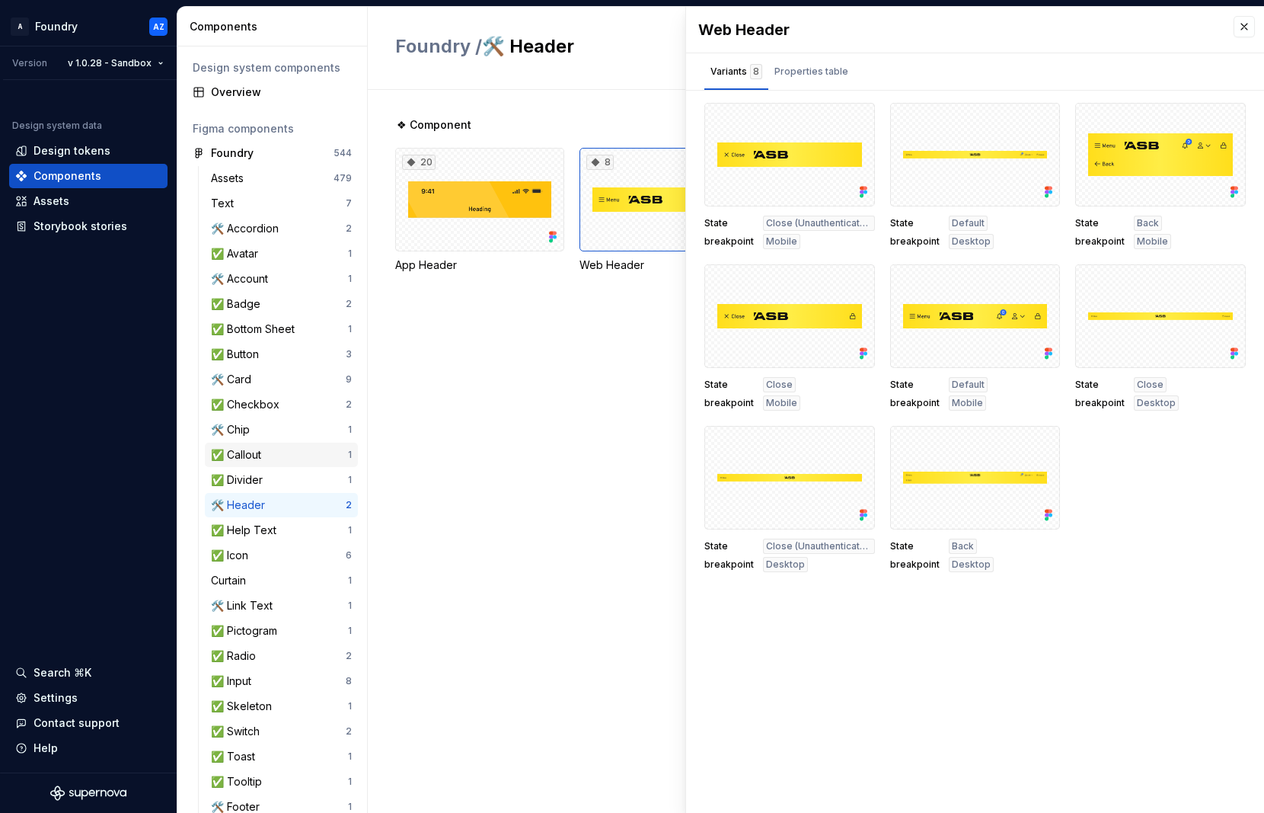
click at [248, 449] on div "✅ Callout" at bounding box center [239, 454] width 56 height 15
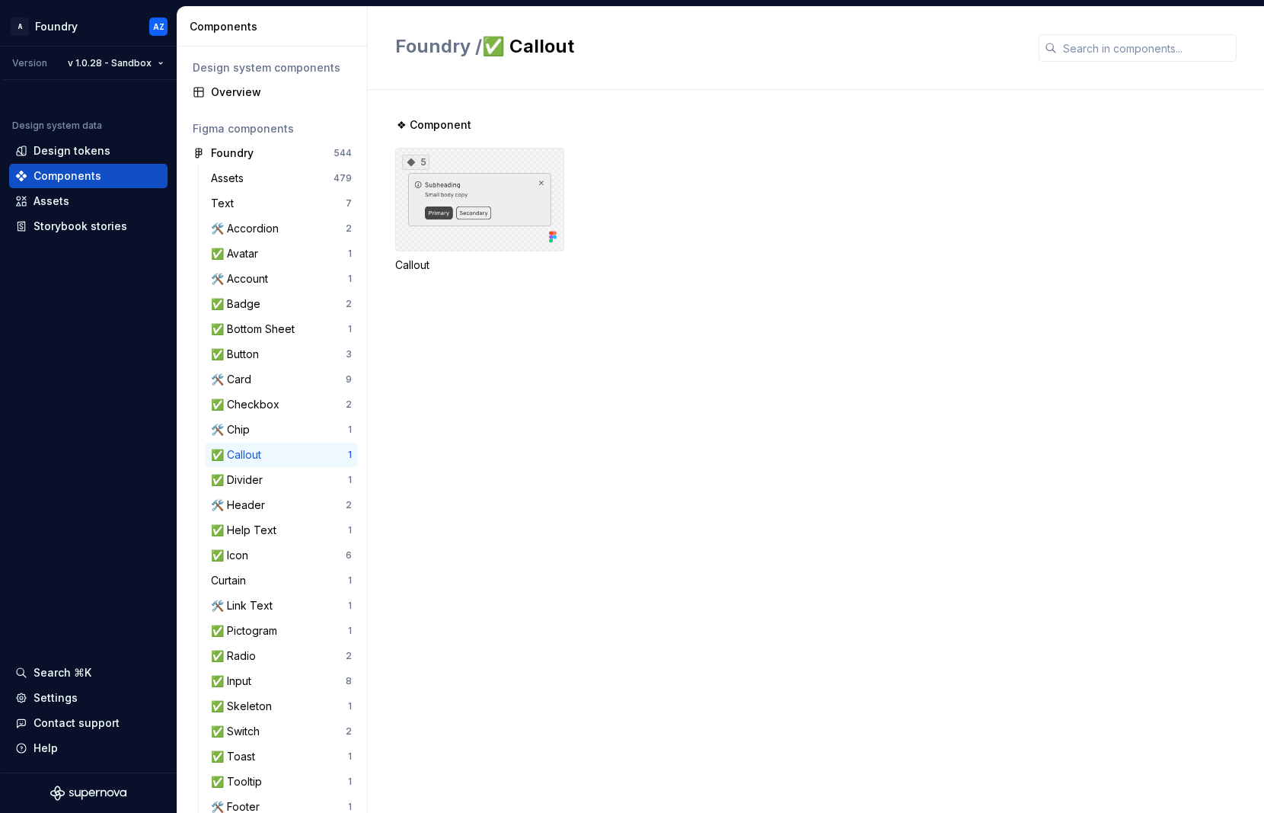
click at [481, 194] on div "5" at bounding box center [479, 200] width 169 height 104
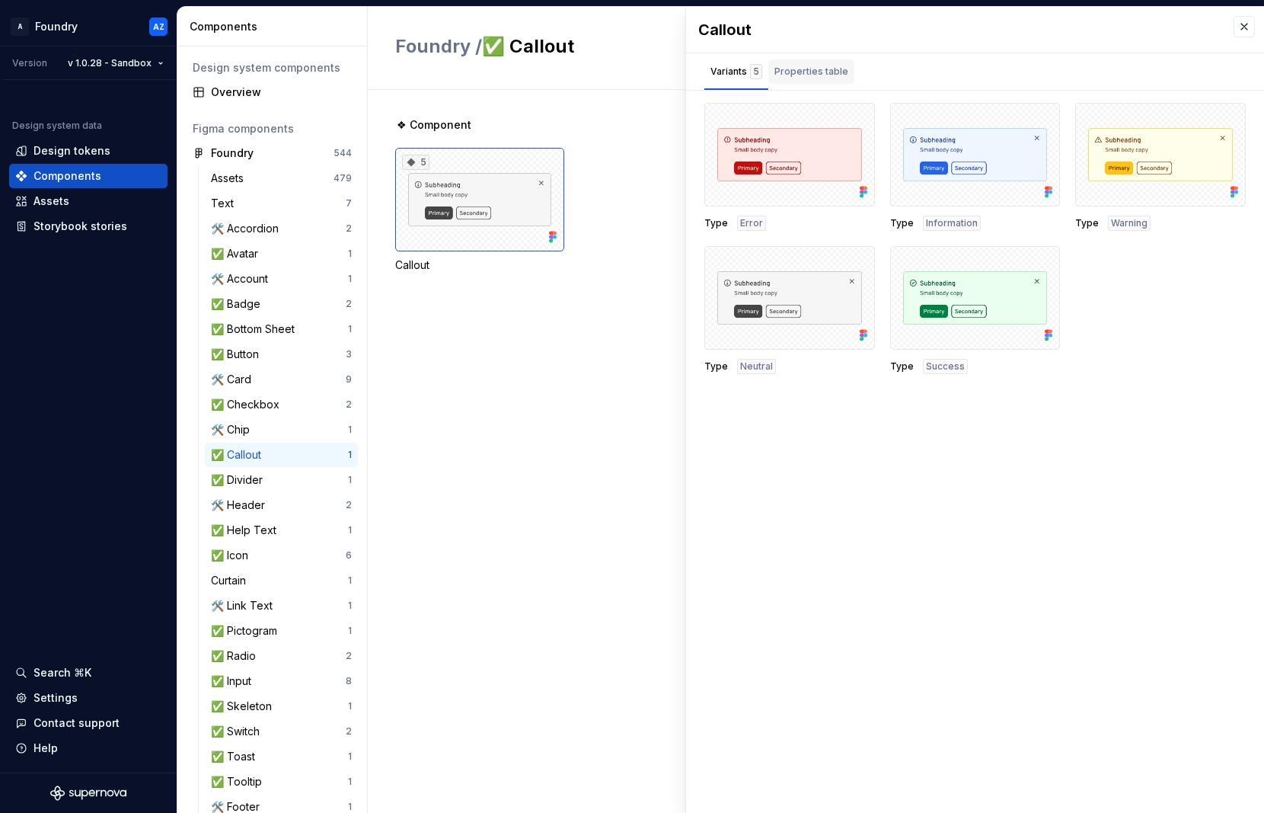
click at [797, 69] on div "Properties table" at bounding box center [812, 71] width 74 height 15
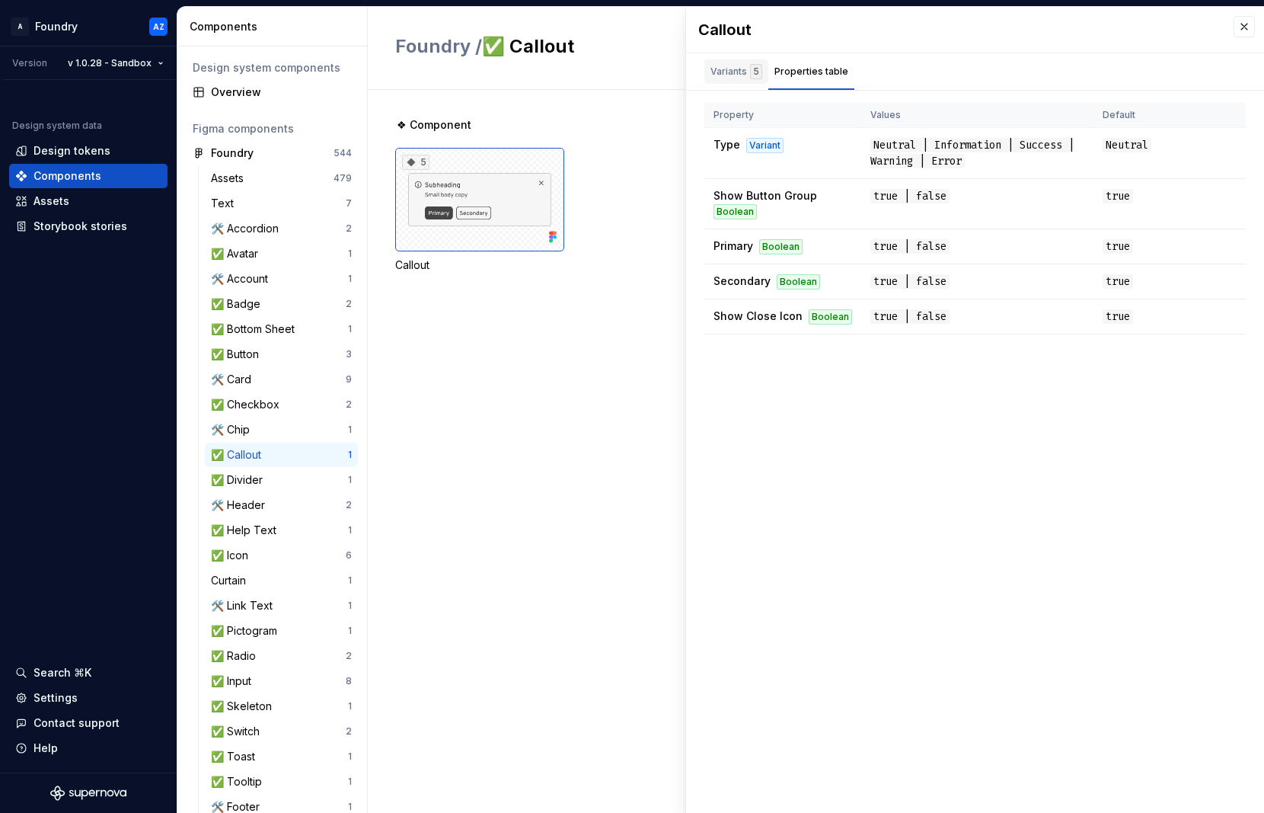
click at [724, 66] on div "Variants 5" at bounding box center [737, 71] width 52 height 15
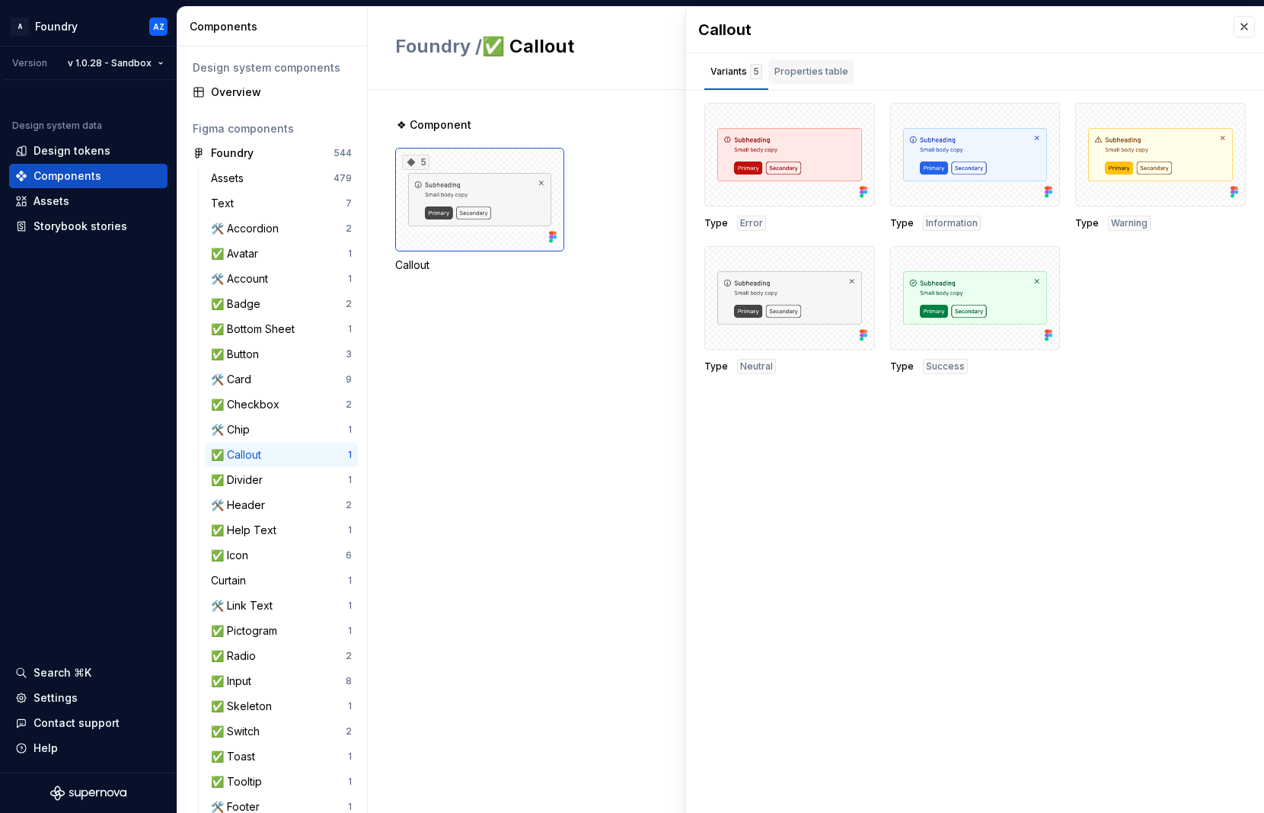
click at [804, 74] on div "Properties table" at bounding box center [812, 71] width 74 height 15
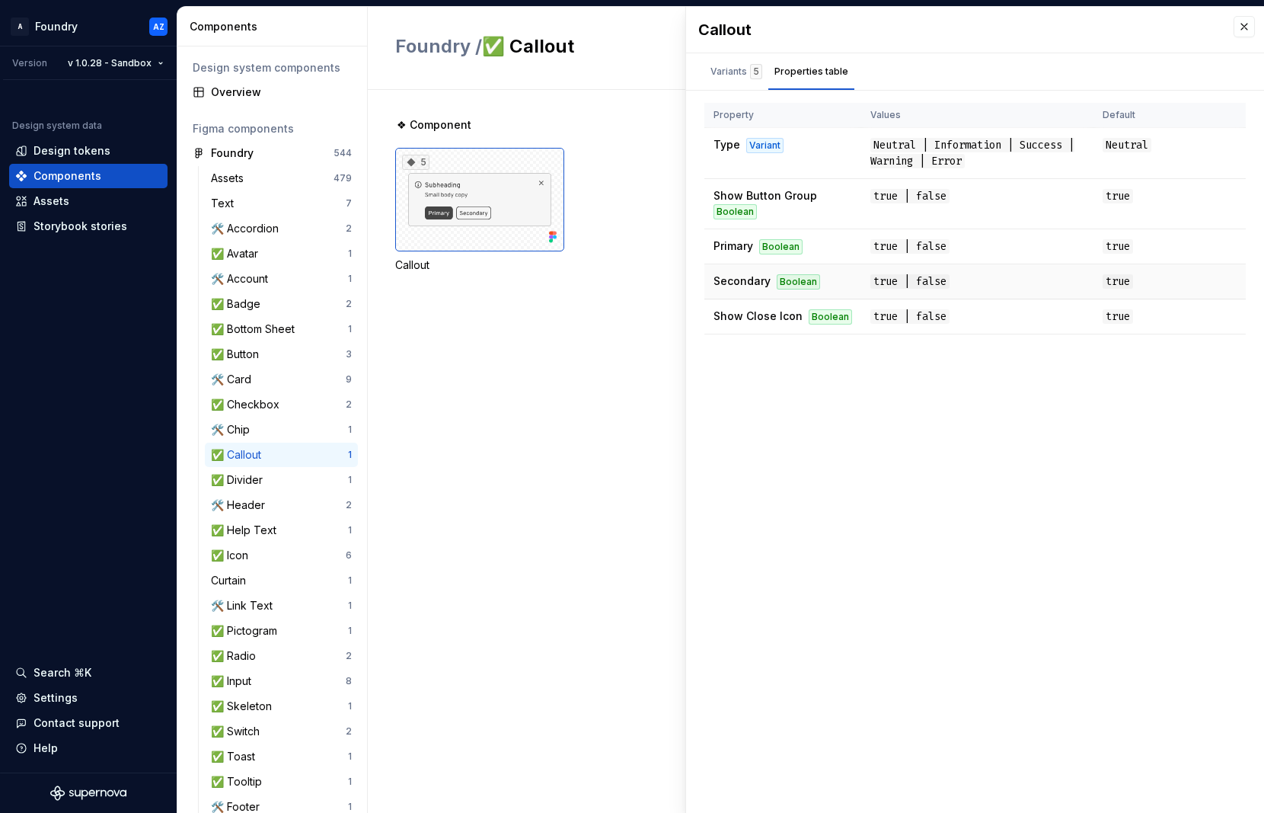
click at [738, 277] on span "Secondary" at bounding box center [742, 280] width 57 height 13
click at [737, 248] on span "Primary" at bounding box center [734, 245] width 40 height 13
click at [745, 208] on div "Boolean" at bounding box center [735, 211] width 43 height 15
click at [769, 160] on td "Type Variant" at bounding box center [783, 153] width 157 height 51
click at [746, 71] on div "Variants 5" at bounding box center [737, 71] width 52 height 15
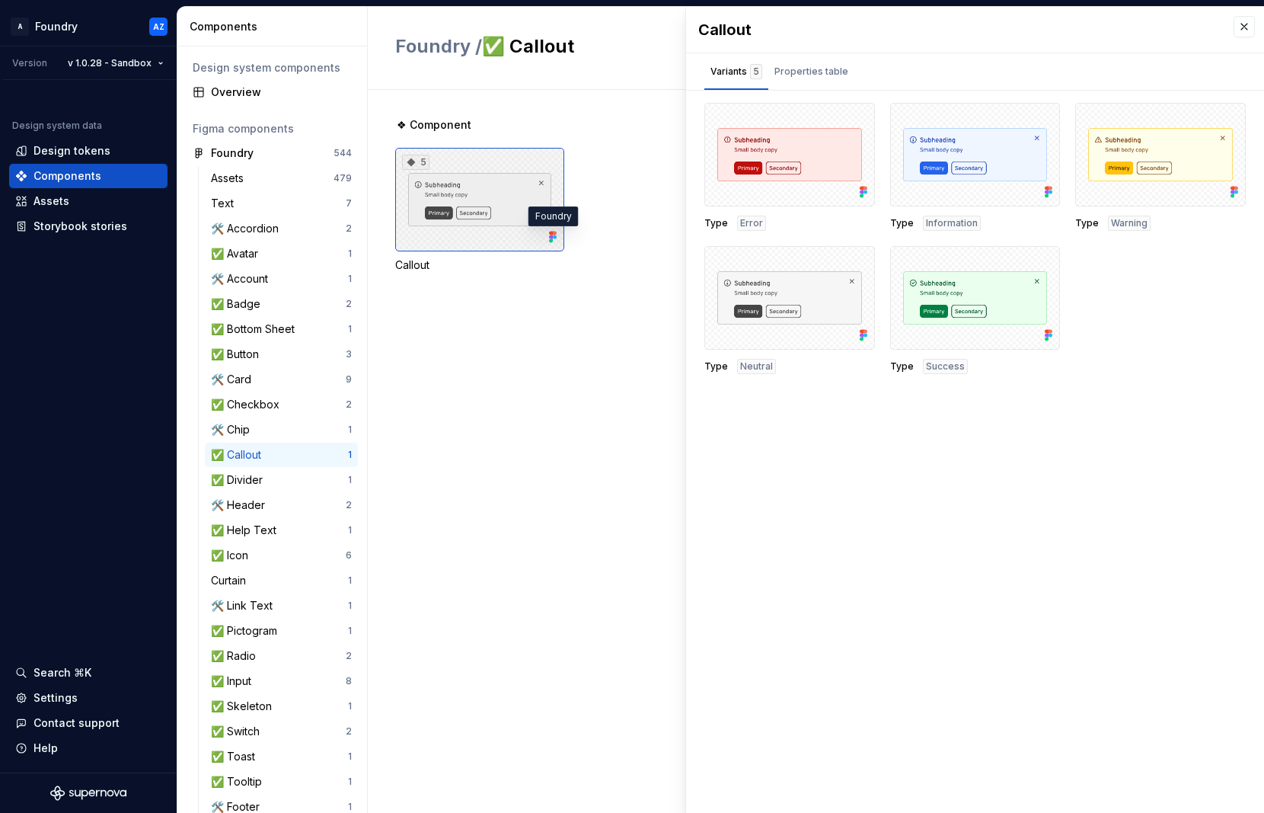
click at [555, 238] on icon at bounding box center [552, 236] width 15 height 15
click at [863, 187] on icon at bounding box center [862, 189] width 4 height 4
click at [855, 125] on button "button" at bounding box center [857, 120] width 21 height 21
click at [806, 144] on div "Open in [GEOGRAPHIC_DATA]" at bounding box center [808, 165] width 99 height 46
